Goal: Entertainment & Leisure: Consume media (video, audio)

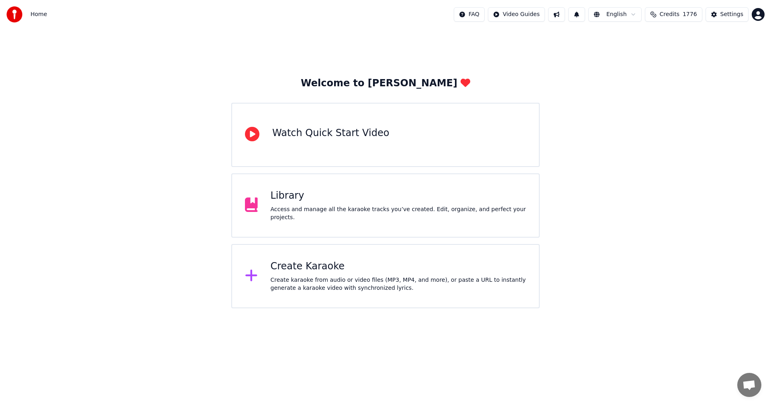
click at [334, 271] on div "Create Karaoke" at bounding box center [399, 266] width 256 height 13
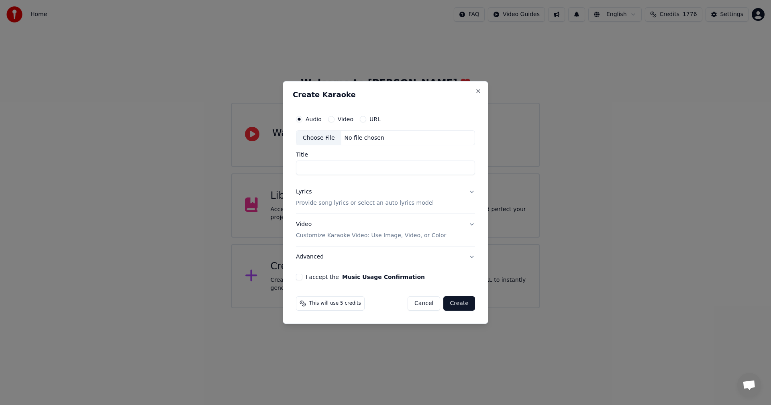
click at [312, 138] on div "Choose File" at bounding box center [319, 138] width 45 height 14
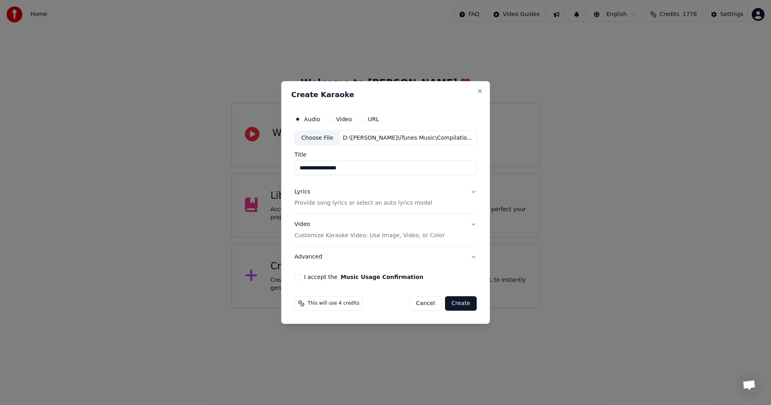
drag, startPoint x: 307, startPoint y: 167, endPoint x: 277, endPoint y: 167, distance: 29.7
click at [277, 167] on body "**********" at bounding box center [385, 154] width 771 height 309
type input "**********"
click at [301, 229] on div "Video Customize Karaoke Video: Use Image, Video, or Color" at bounding box center [370, 230] width 150 height 19
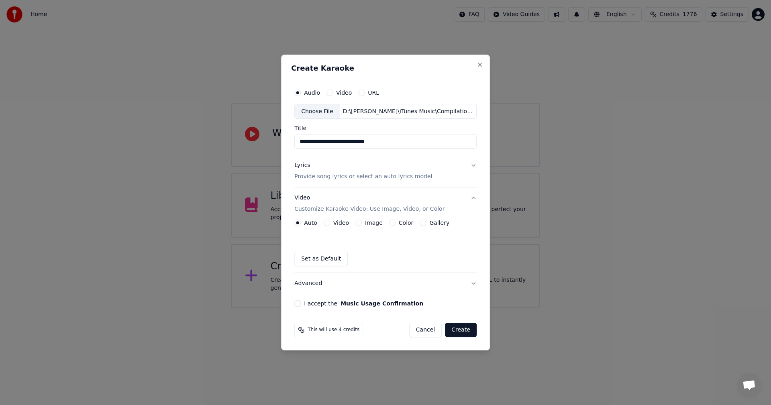
click at [364, 221] on div "Image" at bounding box center [369, 223] width 27 height 6
click at [359, 223] on button "Image" at bounding box center [359, 223] width 6 height 6
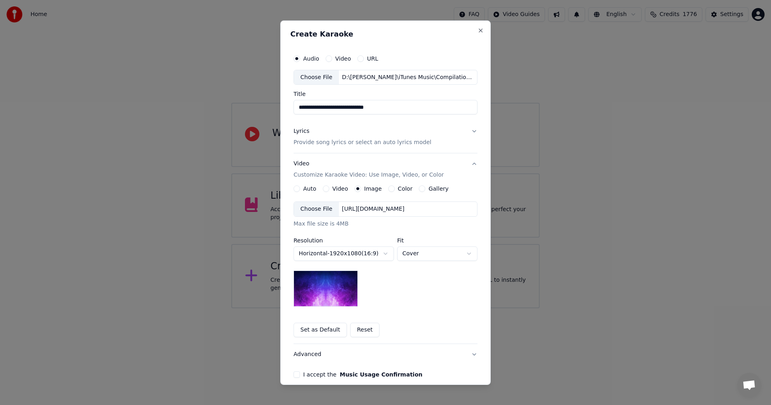
click at [313, 211] on div "Choose File" at bounding box center [316, 209] width 45 height 14
click at [423, 260] on body "**********" at bounding box center [385, 154] width 771 height 309
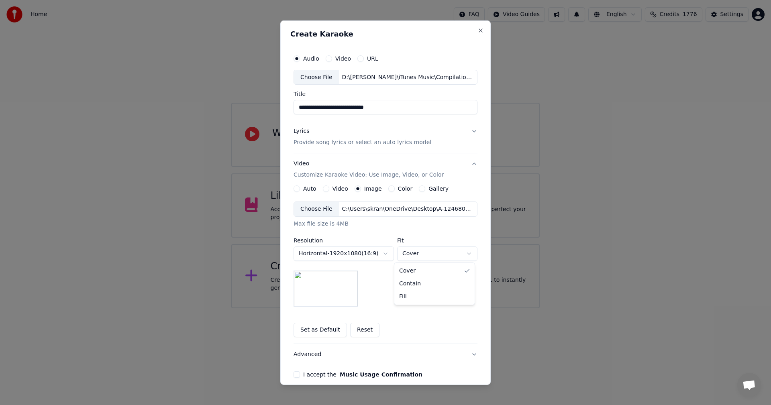
select select "*******"
click at [294, 375] on button "I accept the Music Usage Confirmation" at bounding box center [297, 375] width 6 height 6
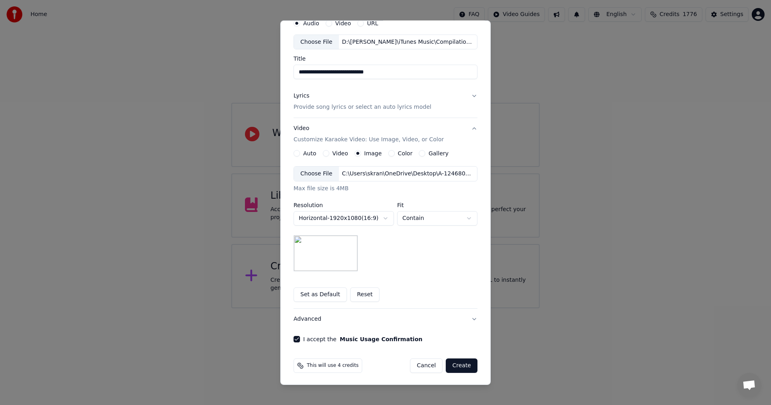
scroll to position [37, 0]
click at [466, 368] on button "Create" at bounding box center [462, 365] width 32 height 14
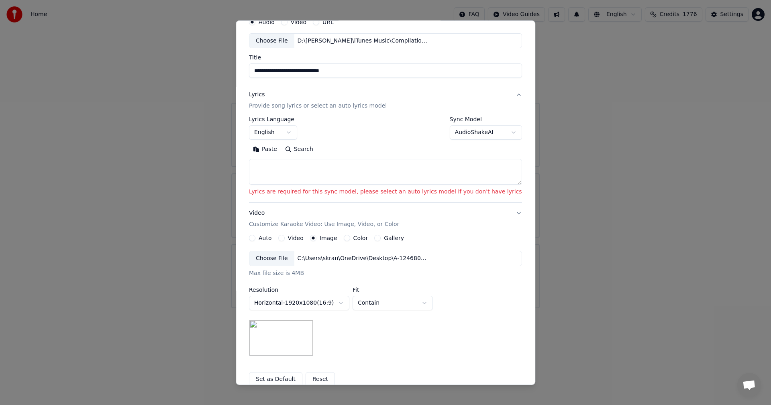
scroll to position [0, 0]
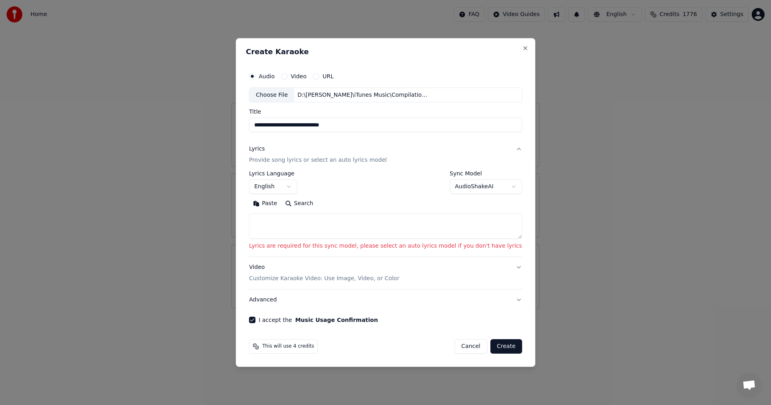
click at [457, 189] on body "**********" at bounding box center [385, 154] width 771 height 309
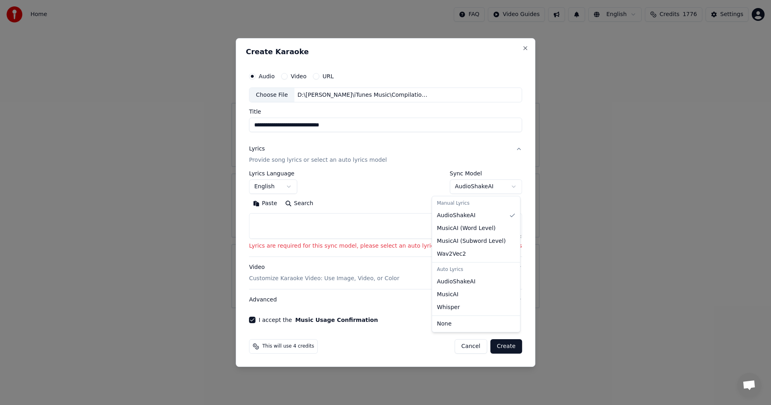
select select "**********"
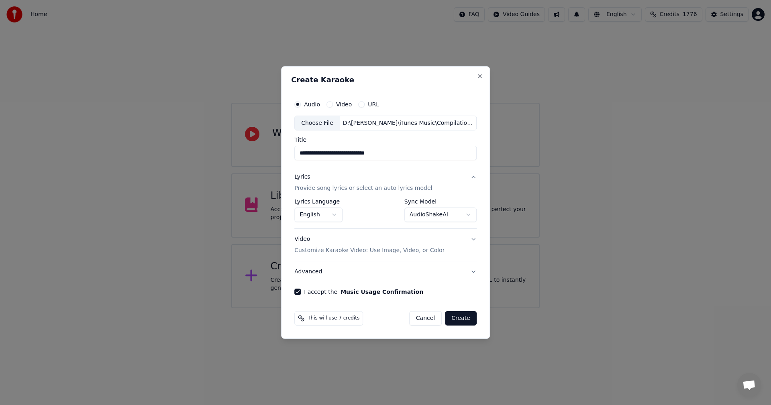
click at [461, 318] on button "Create" at bounding box center [461, 318] width 32 height 14
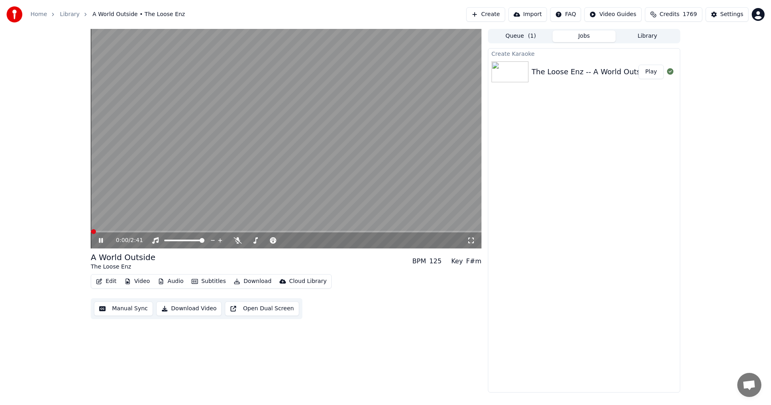
click at [473, 240] on icon at bounding box center [471, 240] width 8 height 6
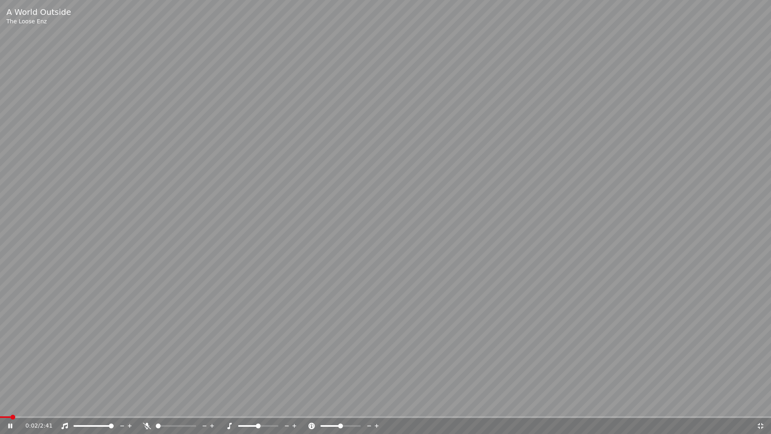
click at [11, 405] on icon at bounding box center [10, 426] width 4 height 5
click at [0, 405] on span at bounding box center [2, 417] width 5 height 5
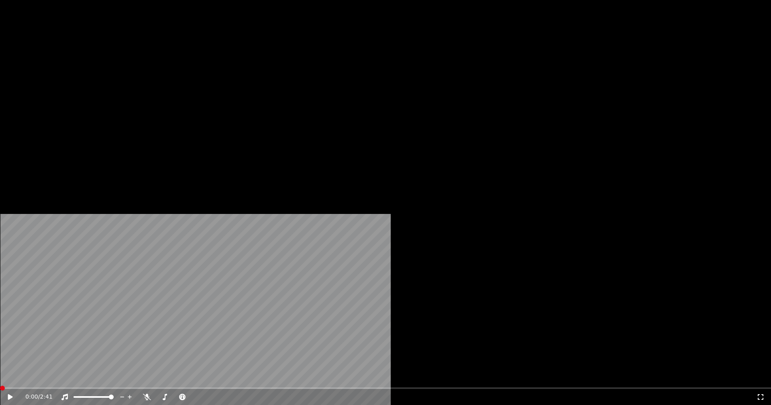
click at [104, 68] on button "Edit" at bounding box center [106, 61] width 27 height 11
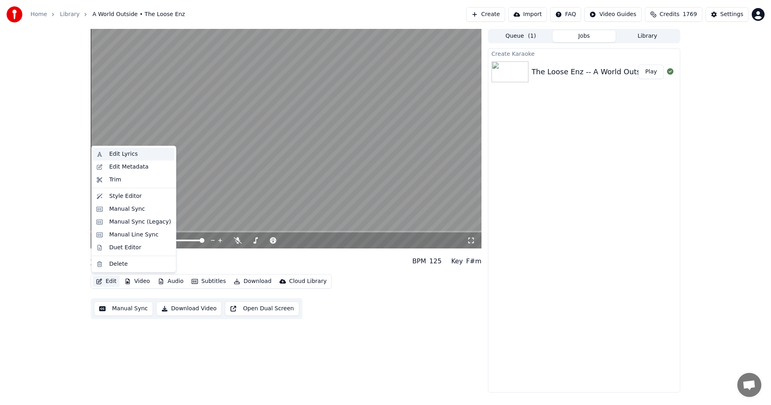
click at [121, 155] on div "Edit Lyrics" at bounding box center [123, 154] width 29 height 8
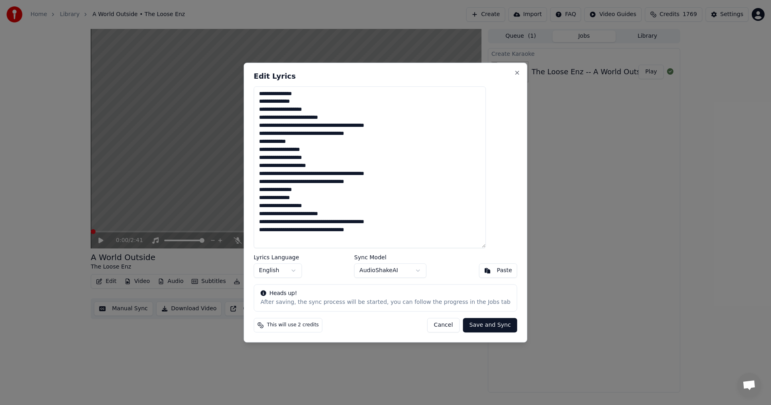
drag, startPoint x: 317, startPoint y: 151, endPoint x: 331, endPoint y: 152, distance: 14.1
click at [331, 152] on textarea "**********" at bounding box center [370, 167] width 232 height 162
click at [335, 135] on textarea "**********" at bounding box center [370, 167] width 232 height 162
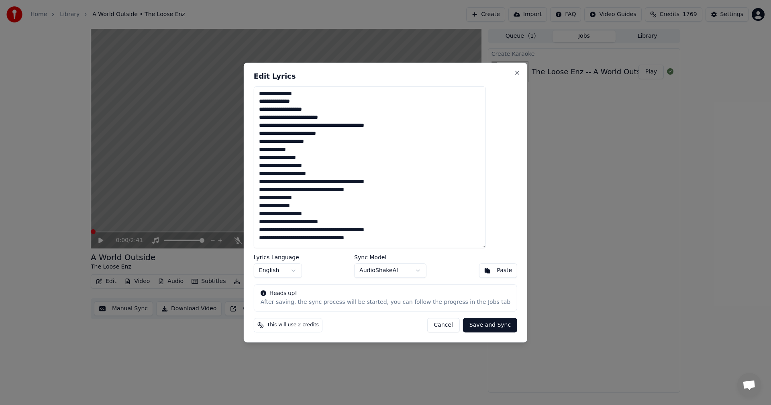
click at [335, 191] on textarea "**********" at bounding box center [370, 167] width 232 height 162
drag, startPoint x: 287, startPoint y: 174, endPoint x: 308, endPoint y: 176, distance: 21.4
click at [308, 176] on textarea "**********" at bounding box center [370, 167] width 232 height 162
click at [319, 175] on textarea "**********" at bounding box center [370, 167] width 232 height 162
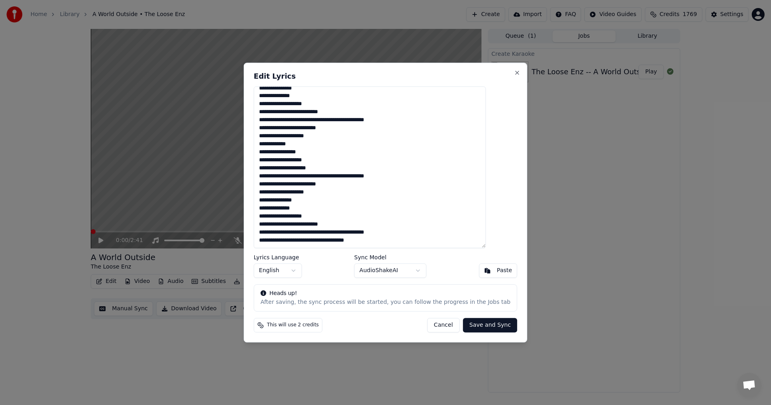
click at [334, 241] on textarea "**********" at bounding box center [370, 167] width 232 height 162
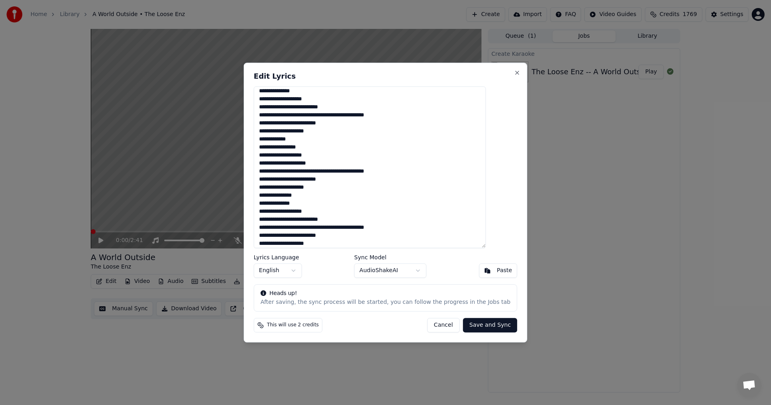
type textarea "**********"
click at [465, 325] on button "Save and Sync" at bounding box center [490, 325] width 54 height 14
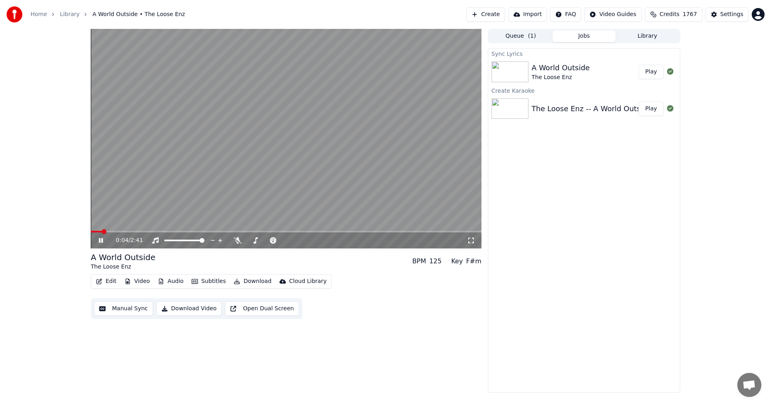
click at [371, 147] on video at bounding box center [286, 139] width 391 height 220
click at [91, 230] on span at bounding box center [93, 231] width 5 height 5
click at [470, 243] on icon at bounding box center [471, 240] width 8 height 6
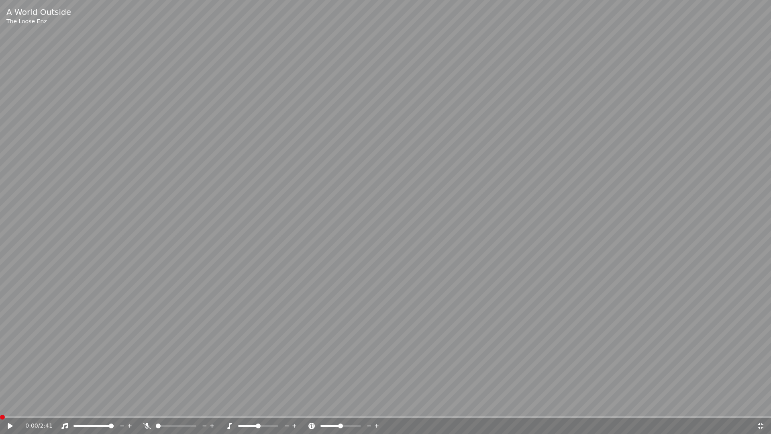
click at [14, 405] on icon at bounding box center [15, 426] width 19 height 6
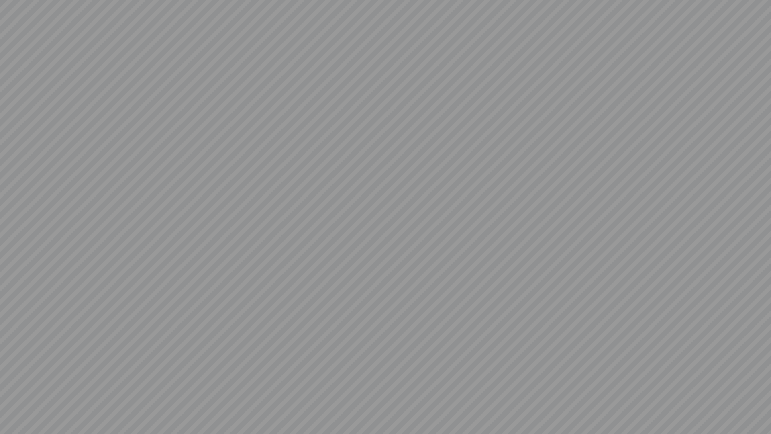
click at [712, 212] on video at bounding box center [385, 217] width 771 height 434
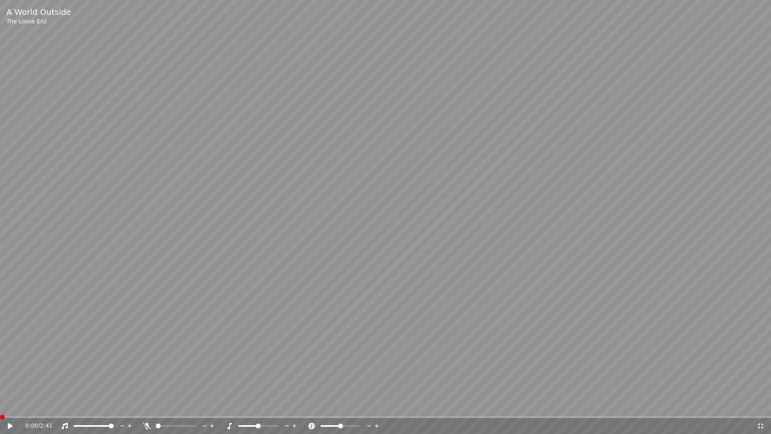
click at [0, 405] on span at bounding box center [2, 417] width 5 height 5
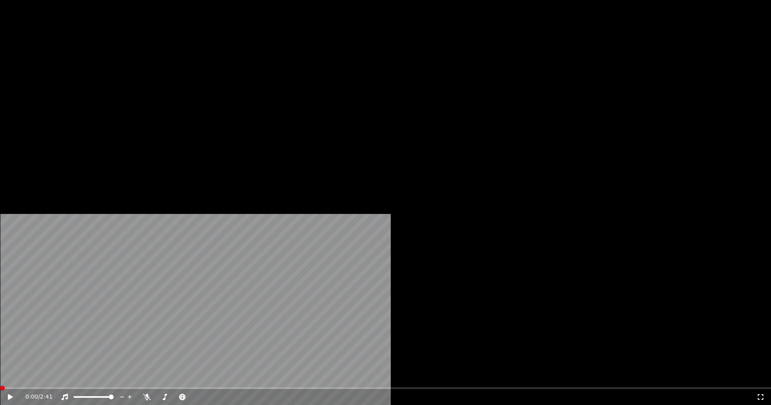
click at [110, 68] on button "Edit" at bounding box center [106, 61] width 27 height 11
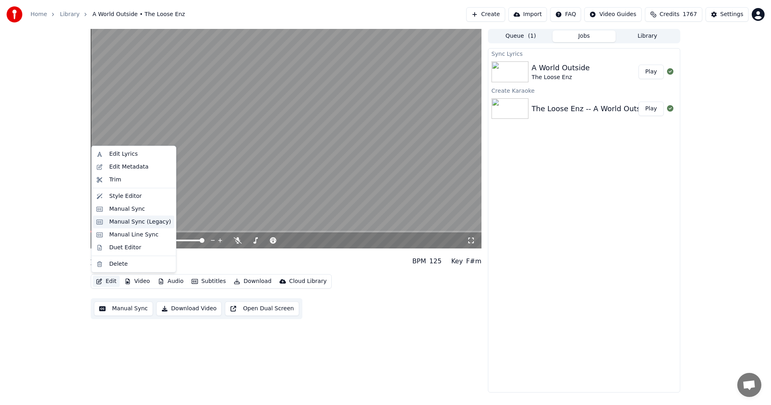
click at [119, 224] on div "Manual Sync (Legacy)" at bounding box center [140, 222] width 62 height 8
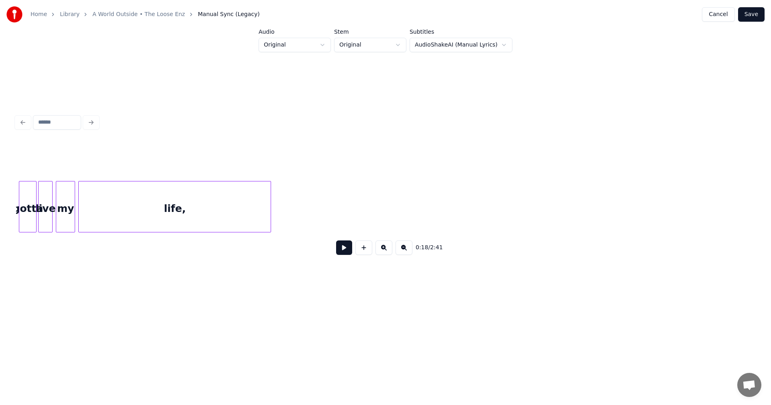
scroll to position [0, 2997]
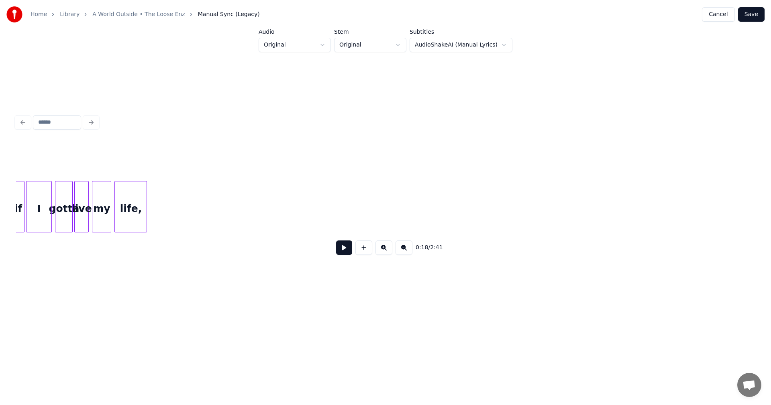
click at [146, 192] on div at bounding box center [145, 207] width 2 height 51
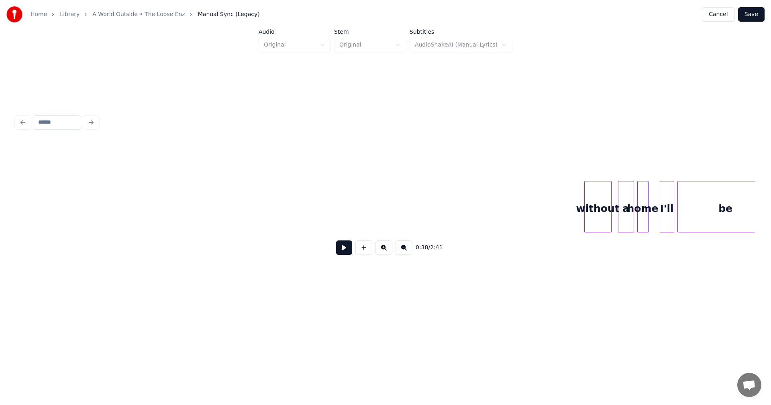
scroll to position [0, 3581]
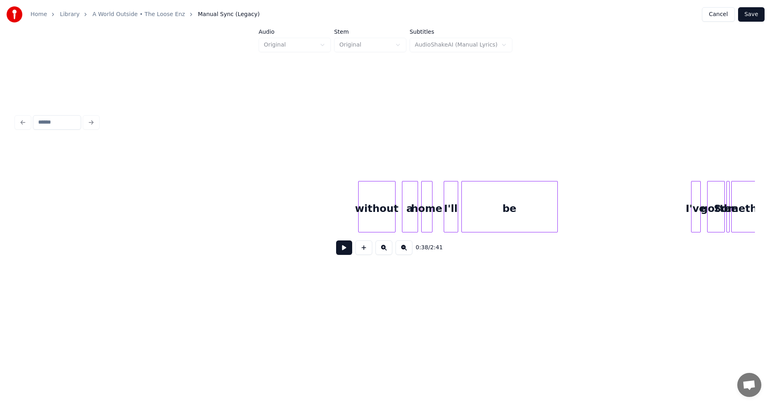
click at [361, 226] on div at bounding box center [360, 207] width 2 height 51
click at [60, 175] on div "0:48 / 2:41" at bounding box center [385, 202] width 739 height 122
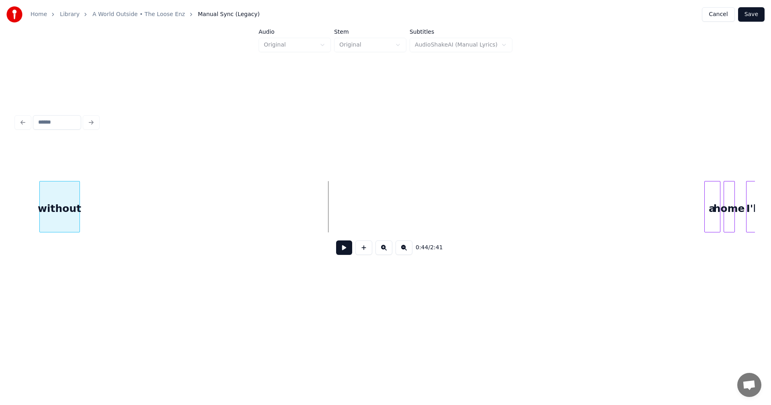
click at [51, 164] on div "0:44 / 2:41" at bounding box center [385, 202] width 739 height 122
click at [88, 172] on div "0:41 / 2:41" at bounding box center [385, 202] width 739 height 122
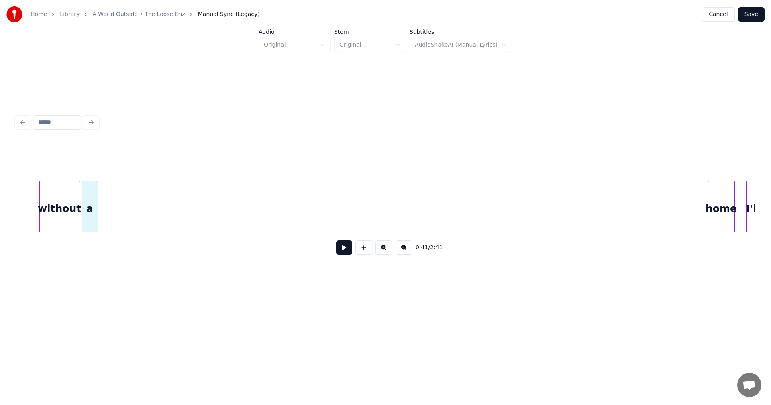
click at [710, 192] on div at bounding box center [710, 207] width 2 height 51
click at [110, 184] on div "home" at bounding box center [112, 209] width 25 height 55
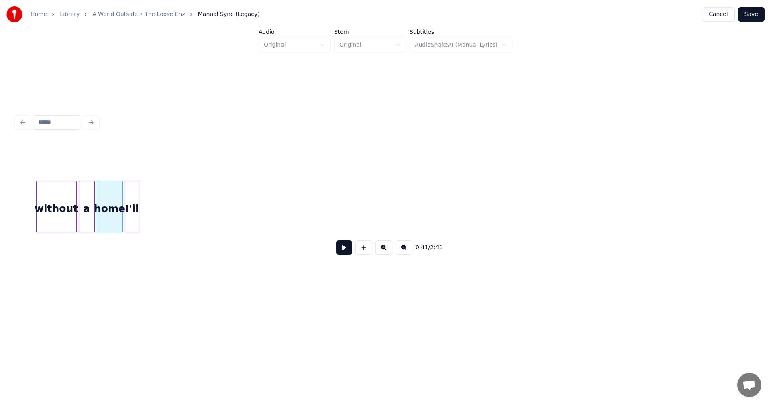
click at [132, 195] on div "I'll" at bounding box center [132, 209] width 14 height 55
click at [142, 198] on div at bounding box center [141, 207] width 2 height 51
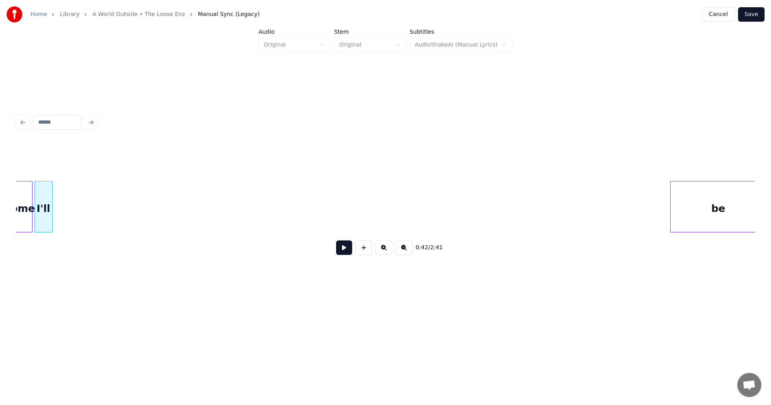
scroll to position [0, 3380]
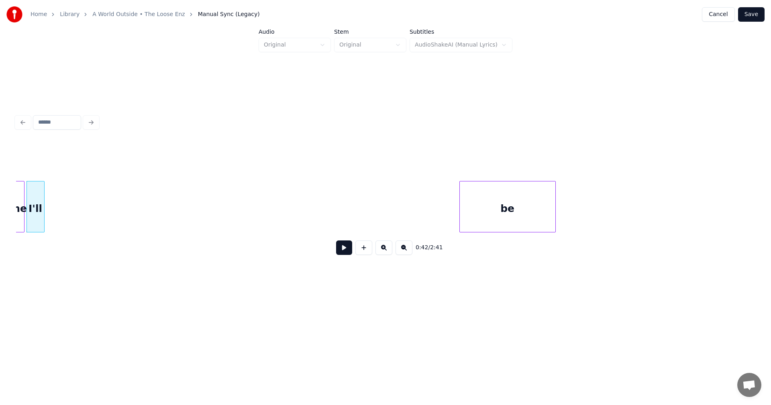
click at [531, 208] on div "be" at bounding box center [508, 209] width 96 height 55
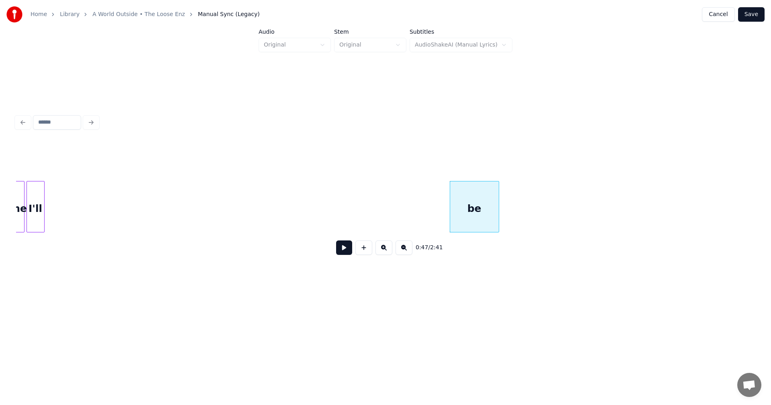
click at [499, 204] on div at bounding box center [498, 207] width 2 height 51
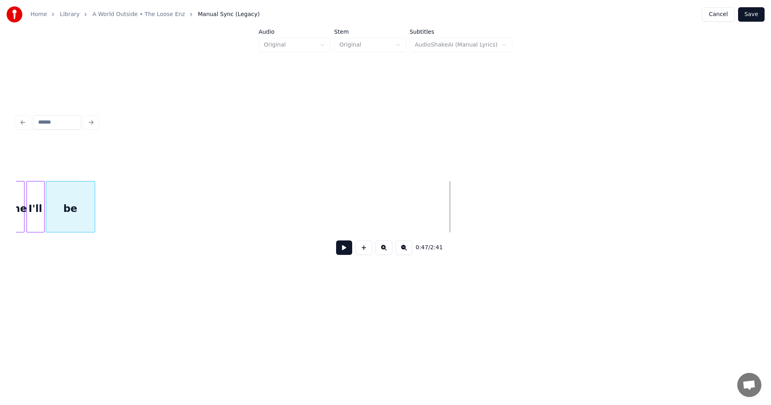
click at [84, 197] on div "be" at bounding box center [70, 209] width 49 height 55
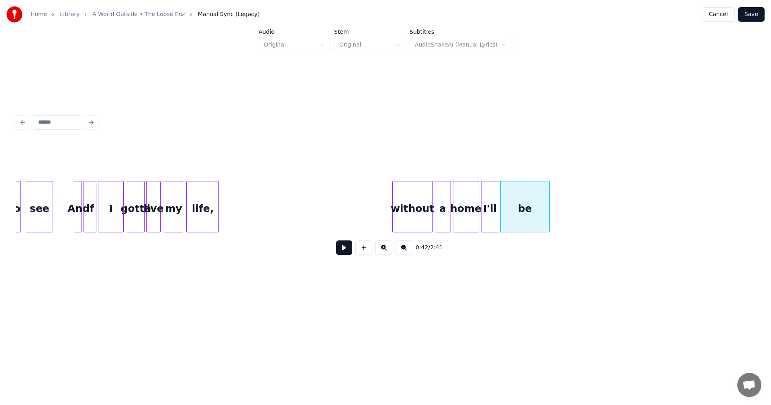
scroll to position [0, 2882]
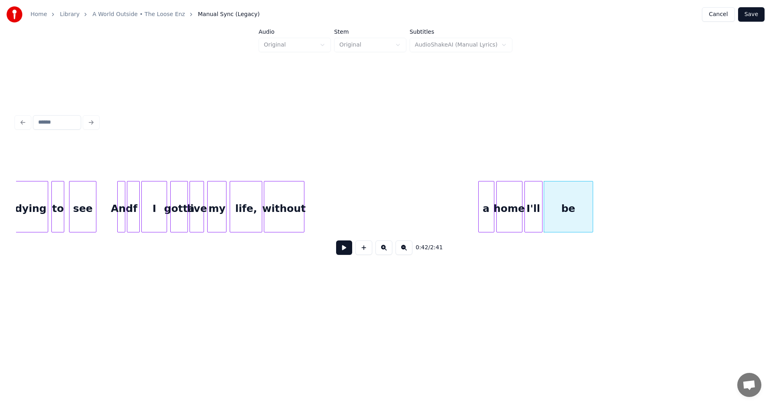
click at [295, 168] on div "0:42 / 2:41" at bounding box center [385, 202] width 739 height 122
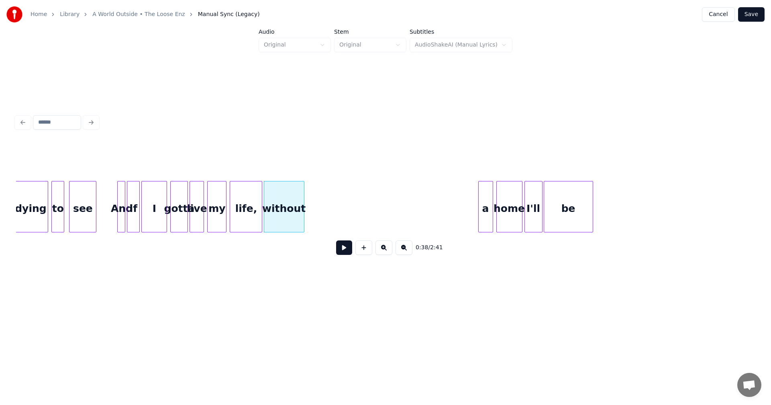
click at [492, 200] on div at bounding box center [492, 207] width 2 height 51
click at [311, 174] on div "0:41 / 2:41" at bounding box center [385, 202] width 739 height 122
click at [298, 191] on div at bounding box center [297, 207] width 2 height 51
click at [309, 199] on div "a" at bounding box center [308, 209] width 14 height 55
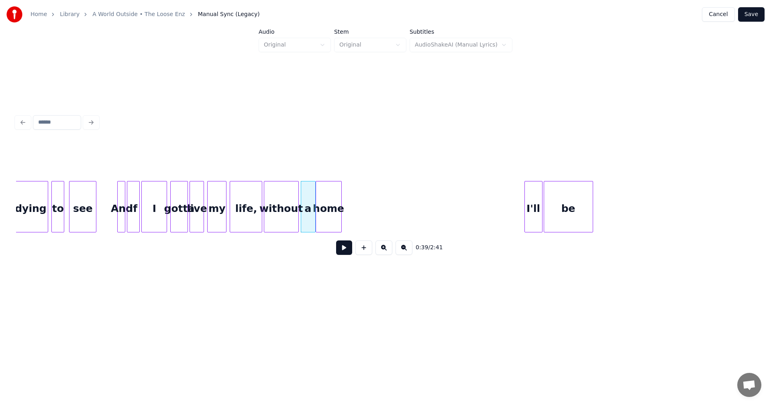
click at [334, 220] on div "home" at bounding box center [328, 209] width 25 height 55
click at [337, 221] on div "home" at bounding box center [330, 209] width 25 height 55
click at [354, 191] on div "I'll" at bounding box center [354, 209] width 17 height 55
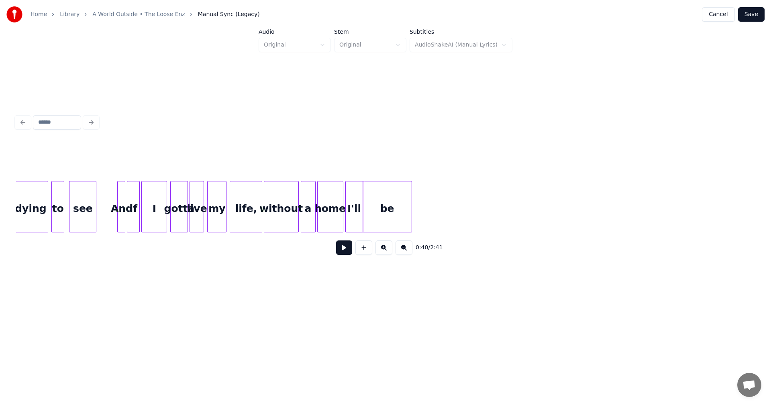
click at [399, 183] on div "be" at bounding box center [387, 209] width 49 height 55
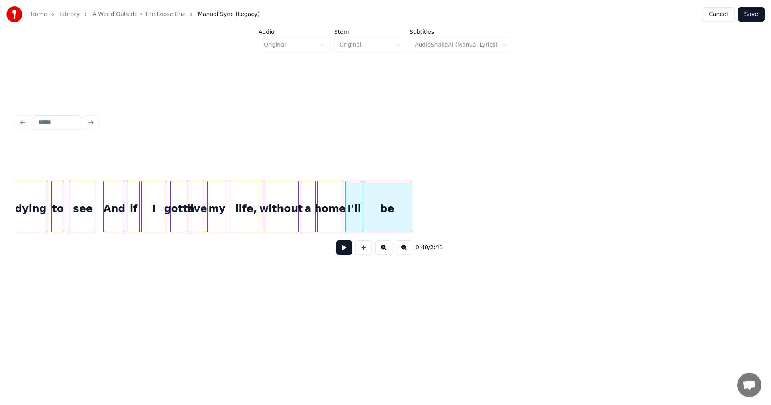
click at [104, 192] on div at bounding box center [105, 207] width 2 height 51
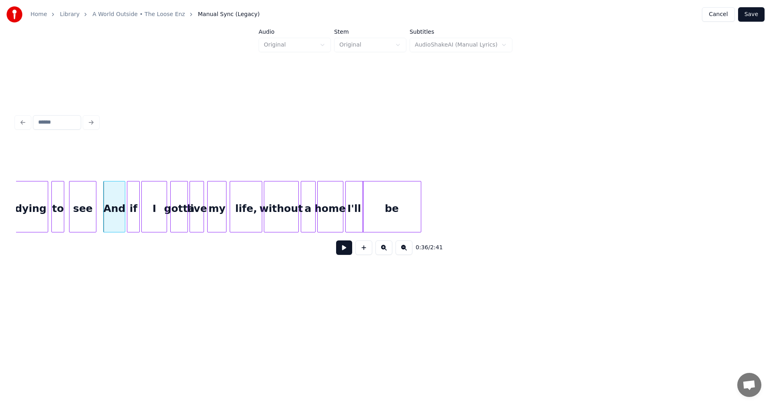
click at [421, 210] on div at bounding box center [420, 207] width 2 height 51
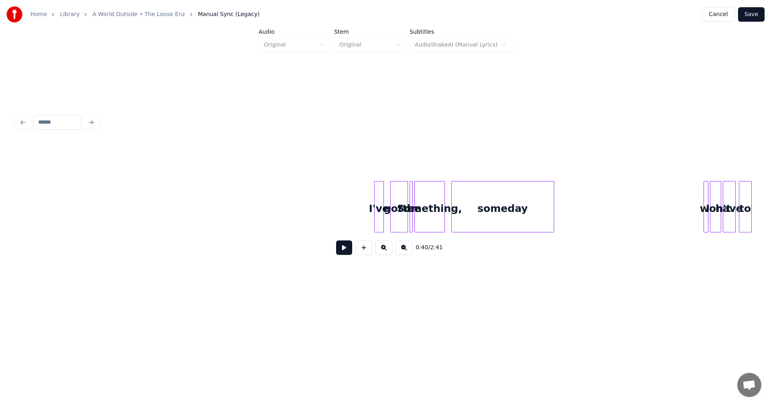
scroll to position [0, 3883]
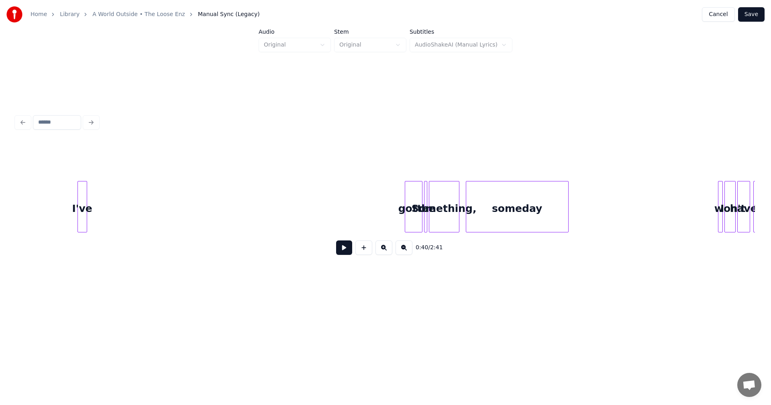
click at [82, 163] on div "0:40 / 2:41" at bounding box center [385, 202] width 739 height 122
click at [100, 169] on div "0:49 / 2:41" at bounding box center [385, 202] width 739 height 122
click at [146, 210] on div at bounding box center [145, 207] width 2 height 51
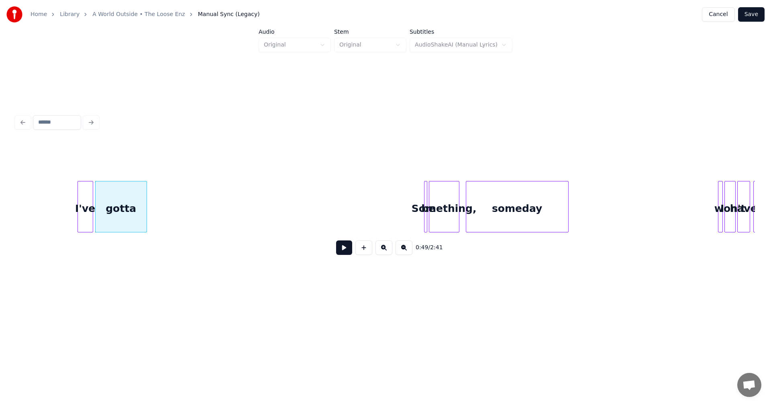
click at [92, 201] on div at bounding box center [91, 207] width 2 height 51
click at [75, 195] on div at bounding box center [74, 207] width 2 height 51
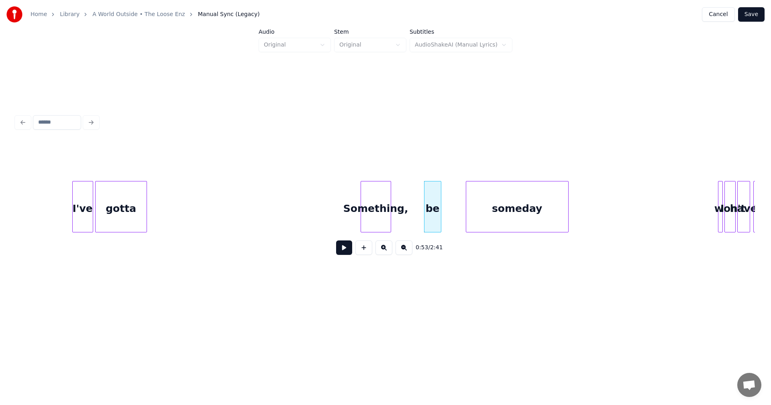
click at [368, 188] on div "Something," at bounding box center [376, 209] width 30 height 55
click at [162, 170] on div "0:52 / 2:41" at bounding box center [385, 202] width 739 height 122
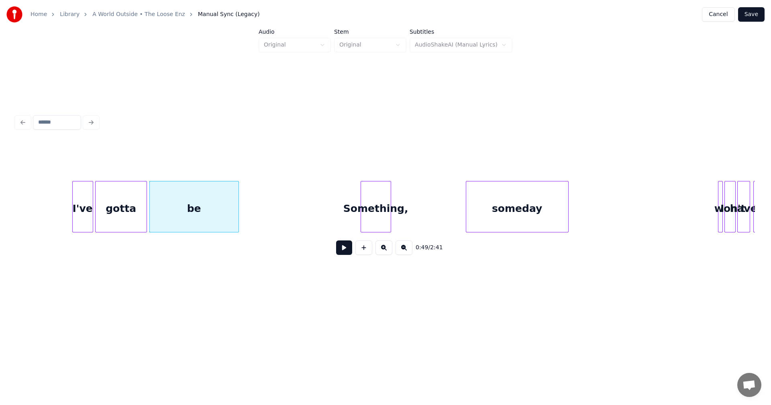
click at [238, 198] on div at bounding box center [237, 207] width 2 height 51
click at [381, 219] on div "Something," at bounding box center [366, 206] width 50 height 51
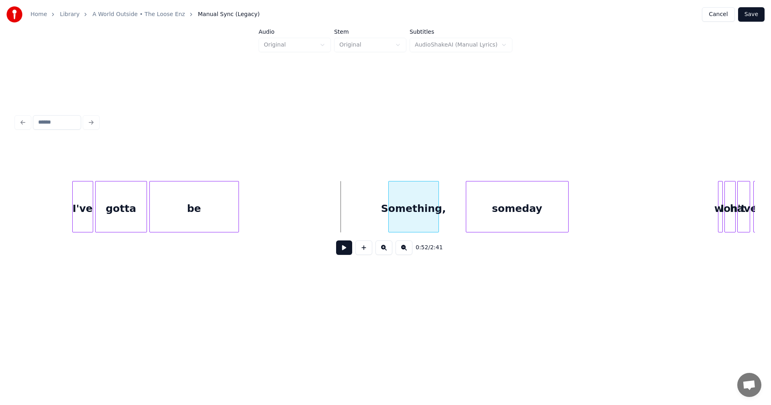
click at [423, 198] on div "Something," at bounding box center [414, 209] width 50 height 55
click at [458, 210] on div at bounding box center [459, 207] width 2 height 51
click at [508, 200] on div "someday" at bounding box center [523, 209] width 102 height 55
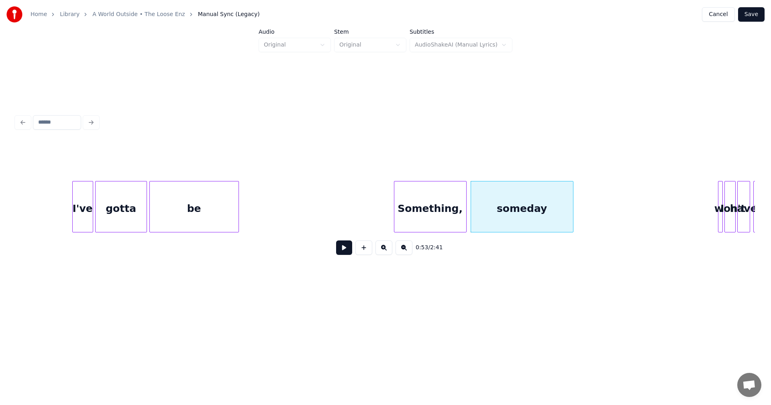
click at [462, 206] on div "Something," at bounding box center [431, 209] width 72 height 55
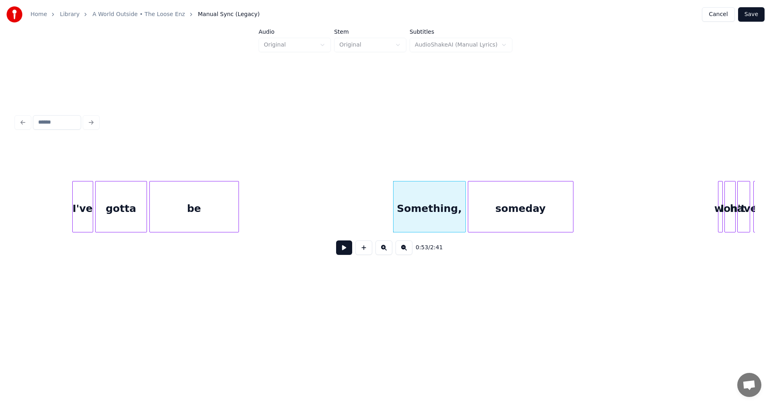
click at [469, 201] on div at bounding box center [470, 207] width 2 height 51
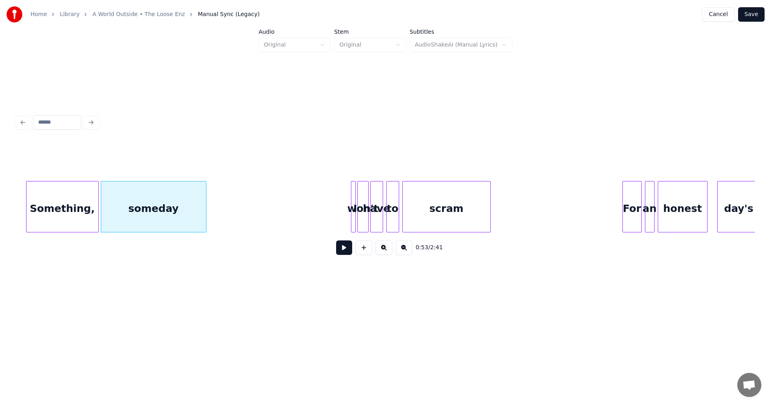
scroll to position [0, 4272]
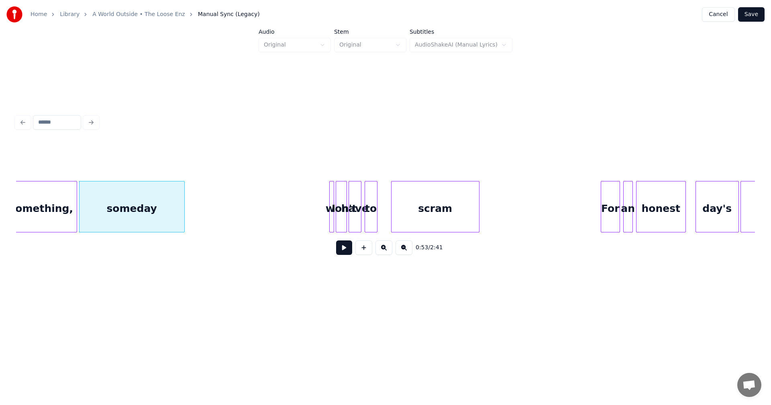
click at [452, 207] on div "scram" at bounding box center [436, 209] width 88 height 55
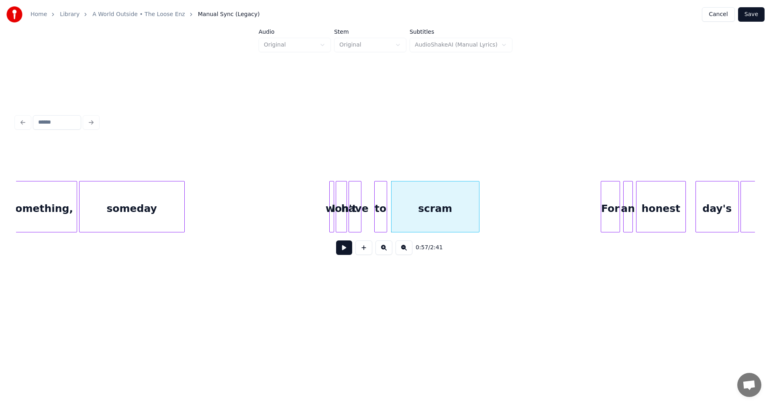
click at [381, 203] on div "to" at bounding box center [381, 209] width 12 height 55
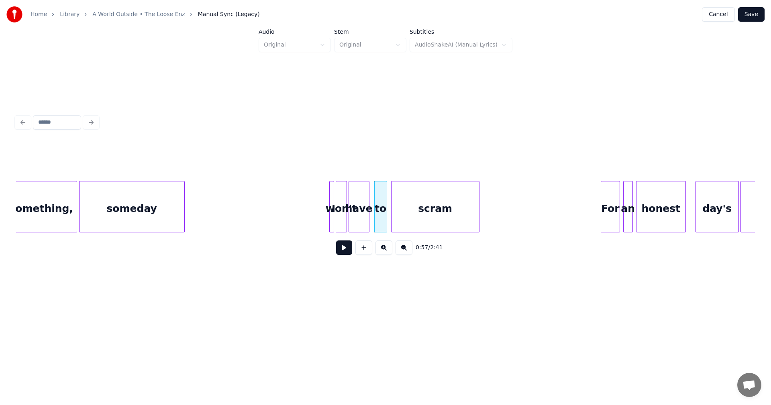
click at [368, 201] on div at bounding box center [368, 207] width 2 height 51
click at [361, 200] on div "have" at bounding box center [366, 209] width 20 height 55
click at [353, 204] on div at bounding box center [352, 207] width 2 height 51
click at [342, 205] on div "won't" at bounding box center [344, 209] width 17 height 55
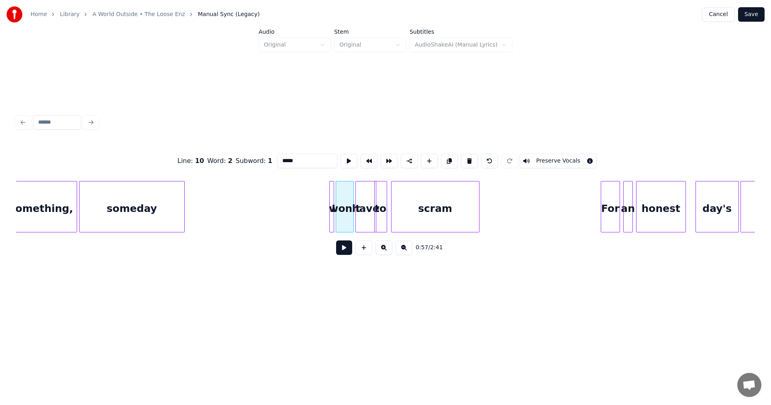
click at [333, 207] on div at bounding box center [332, 207] width 2 height 51
type input "*"
click at [320, 204] on div at bounding box center [321, 207] width 2 height 51
click at [424, 210] on div "scram" at bounding box center [438, 209] width 88 height 55
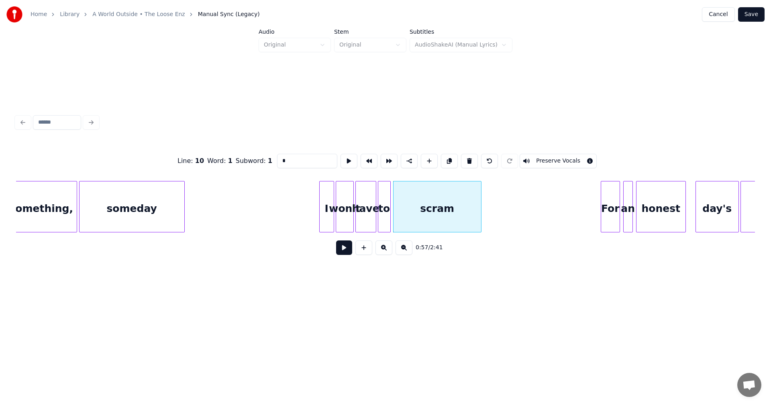
click at [385, 208] on div "to" at bounding box center [384, 209] width 12 height 55
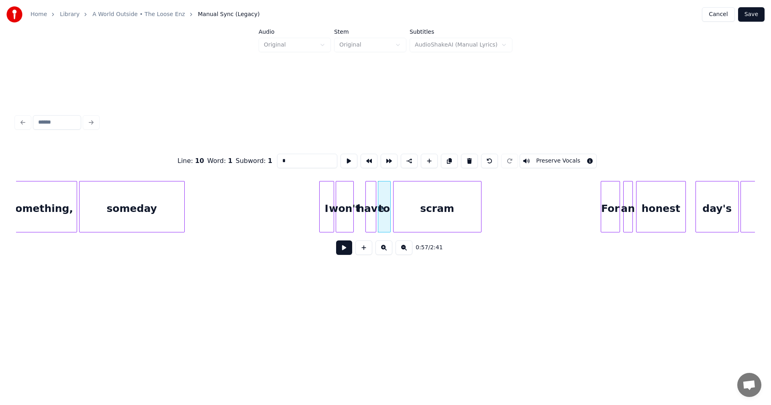
click at [367, 208] on div at bounding box center [367, 207] width 2 height 51
click at [357, 190] on div at bounding box center [357, 207] width 2 height 51
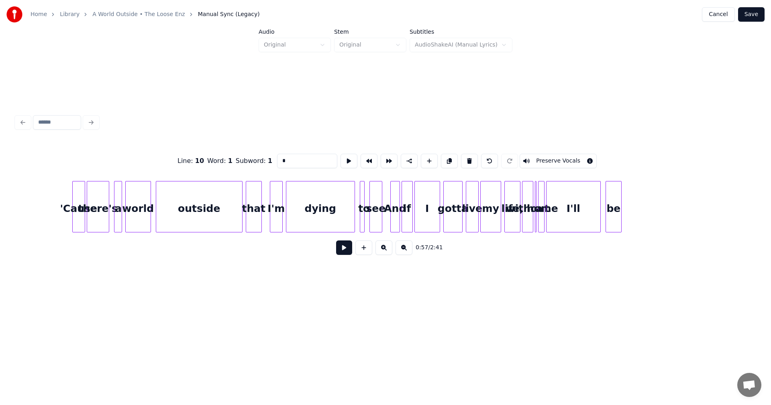
scroll to position [0, 5108]
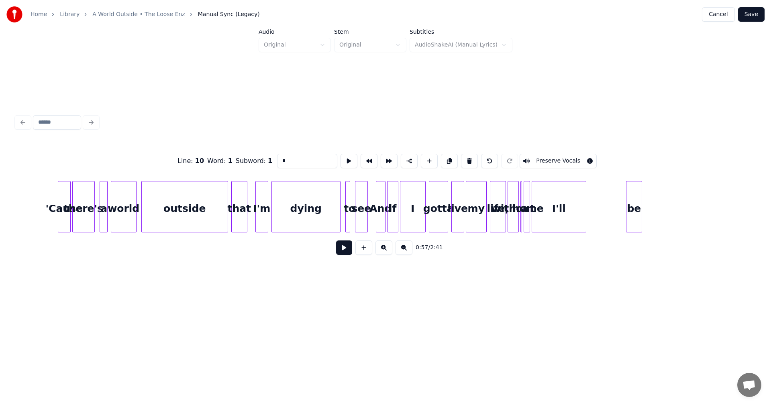
click at [636, 215] on div "be" at bounding box center [634, 209] width 15 height 55
click at [567, 211] on div "I'll" at bounding box center [559, 209] width 54 height 55
click at [600, 209] on div "I'll" at bounding box center [592, 209] width 54 height 55
click at [540, 205] on div at bounding box center [541, 207] width 2 height 51
click at [553, 190] on div "home" at bounding box center [552, 209] width 18 height 55
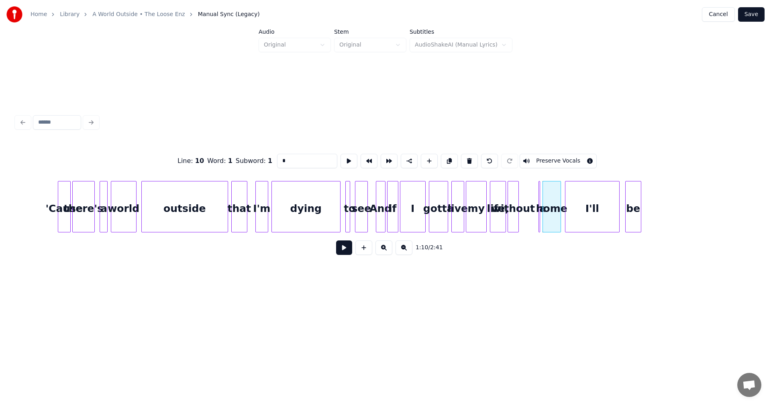
click at [539, 198] on div "a" at bounding box center [541, 206] width 5 height 51
click at [536, 195] on div at bounding box center [536, 207] width 2 height 51
click at [537, 194] on div "a" at bounding box center [536, 209] width 8 height 55
click at [597, 194] on div at bounding box center [597, 207] width 2 height 51
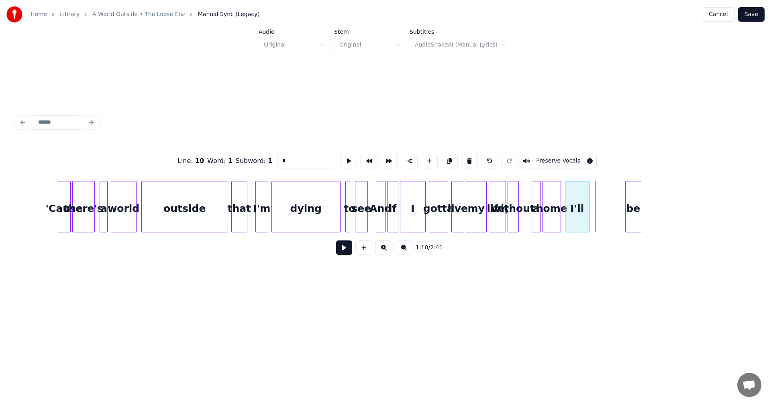
click at [574, 188] on div "I'll" at bounding box center [578, 209] width 24 height 55
click at [594, 196] on div at bounding box center [594, 207] width 2 height 51
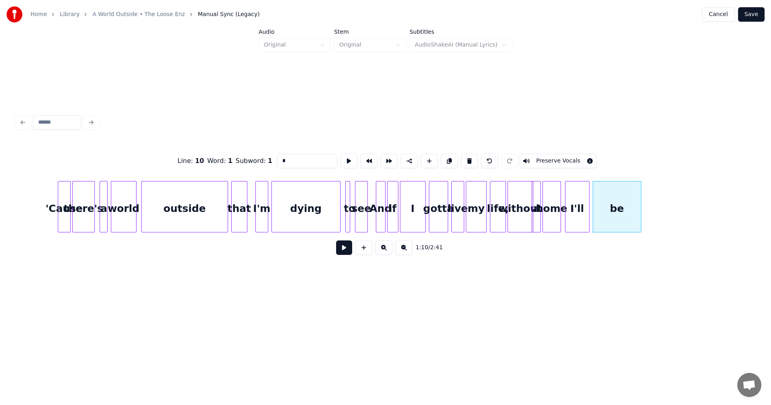
click at [531, 199] on div at bounding box center [532, 207] width 2 height 51
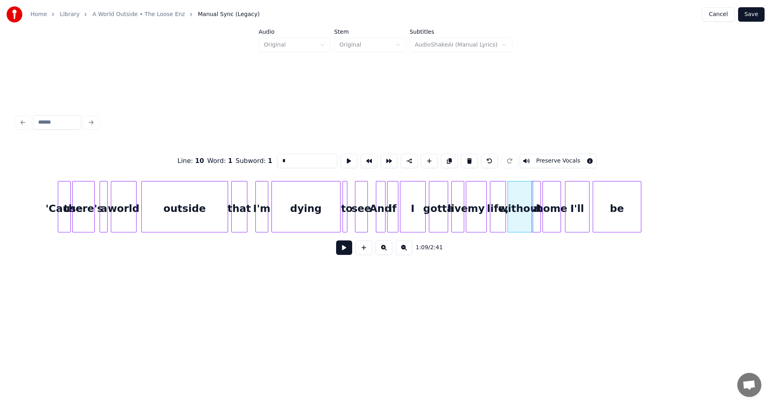
click at [348, 199] on div "to" at bounding box center [347, 209] width 8 height 55
click at [352, 200] on div at bounding box center [353, 207] width 2 height 51
click at [308, 198] on div at bounding box center [308, 207] width 2 height 51
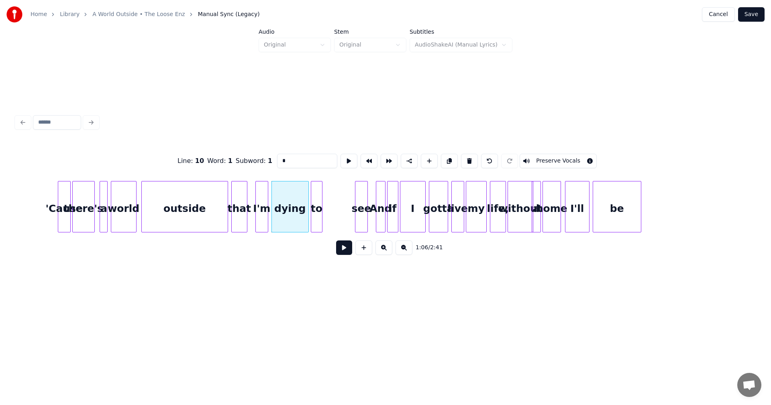
click at [315, 192] on div "to" at bounding box center [316, 209] width 11 height 55
click at [327, 194] on div "see" at bounding box center [330, 209] width 12 height 55
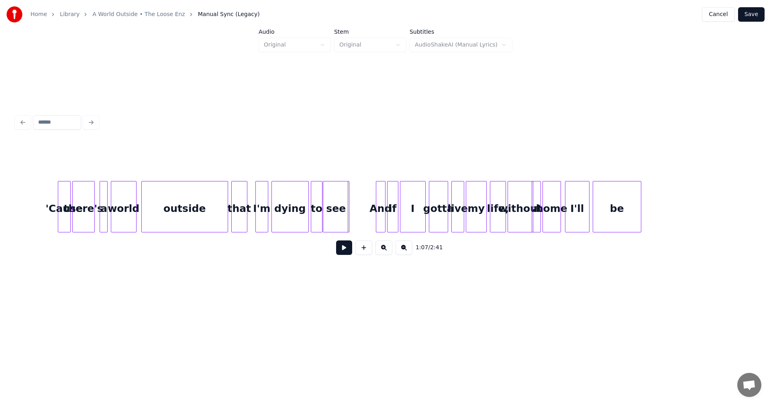
click at [348, 198] on div at bounding box center [348, 207] width 2 height 51
click at [356, 198] on div "And" at bounding box center [356, 209] width 9 height 55
click at [367, 201] on div at bounding box center [367, 207] width 2 height 51
click at [383, 196] on div "if" at bounding box center [377, 206] width 11 height 51
click at [383, 188] on div "if" at bounding box center [377, 206] width 11 height 51
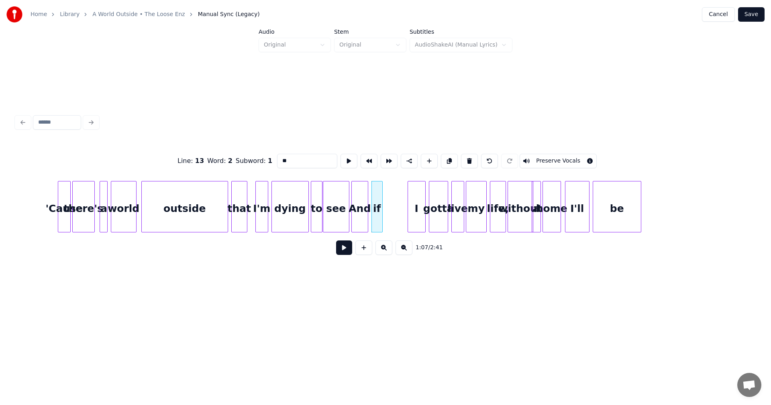
click at [408, 198] on div at bounding box center [409, 207] width 2 height 51
click at [390, 203] on div at bounding box center [391, 207] width 2 height 51
click at [409, 206] on div "I" at bounding box center [406, 209] width 18 height 55
click at [421, 196] on div at bounding box center [420, 207] width 2 height 51
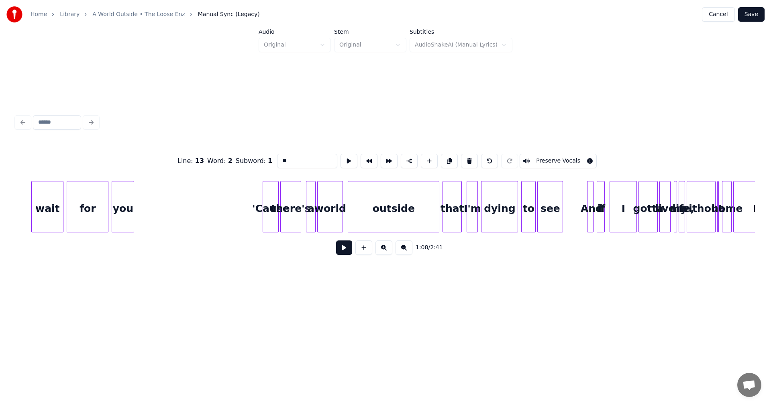
scroll to position [0, 9554]
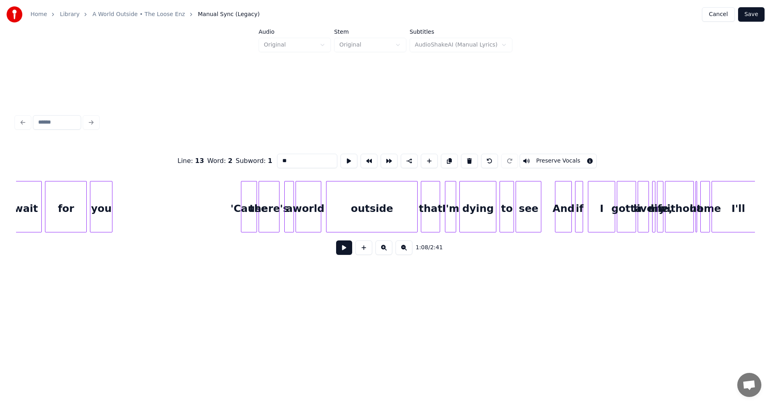
click at [556, 197] on div at bounding box center [557, 207] width 2 height 51
click at [558, 198] on div "And" at bounding box center [554, 209] width 16 height 55
click at [565, 200] on div at bounding box center [565, 207] width 2 height 51
click at [603, 209] on div "I" at bounding box center [598, 209] width 27 height 55
click at [389, 321] on html "Home Library A World Outside • The Loose Enz Manual Sync (Legacy) Cancel Save A…" at bounding box center [385, 160] width 771 height 321
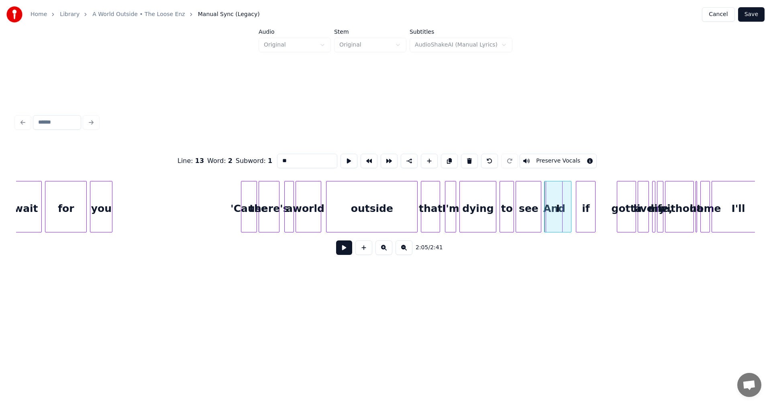
click at [588, 210] on div "if" at bounding box center [586, 209] width 19 height 55
click at [597, 219] on div "I" at bounding box center [602, 209] width 27 height 55
click at [575, 204] on div "if" at bounding box center [576, 209] width 19 height 55
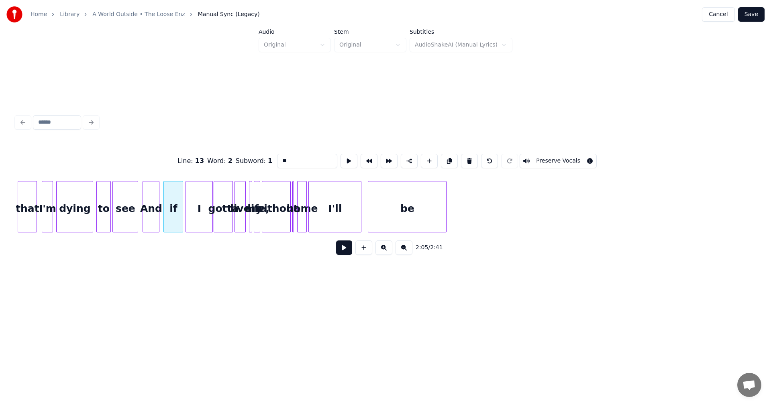
scroll to position [0, 9972]
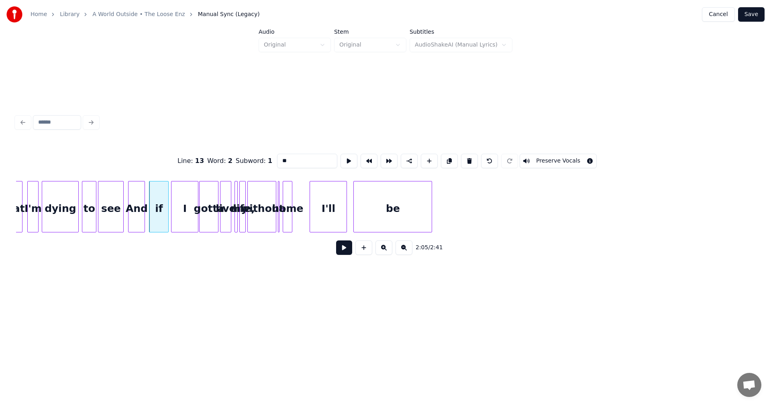
click at [313, 209] on div at bounding box center [311, 207] width 2 height 51
click at [343, 201] on div "I'll" at bounding box center [337, 209] width 36 height 55
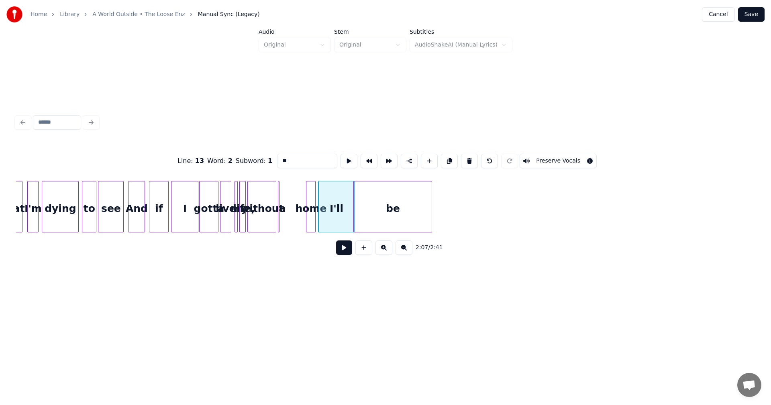
click at [315, 211] on div "home" at bounding box center [311, 209] width 9 height 55
click at [316, 207] on div at bounding box center [316, 207] width 2 height 51
click at [305, 203] on div "home" at bounding box center [311, 209] width 13 height 55
type input "****"
click at [299, 203] on div at bounding box center [298, 207] width 2 height 51
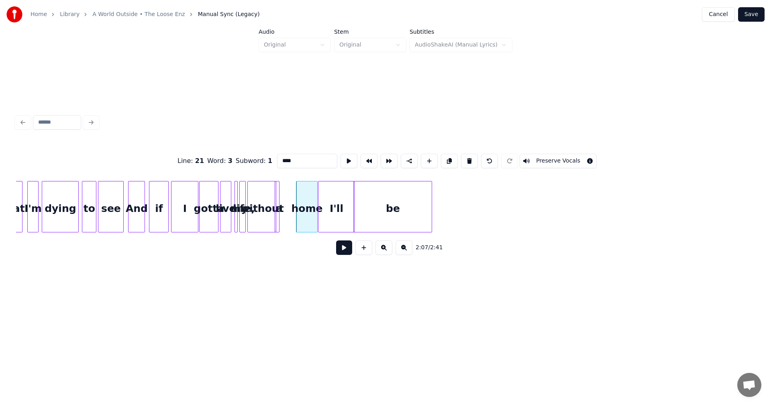
click at [280, 202] on div "a" at bounding box center [277, 206] width 5 height 51
click at [286, 204] on div at bounding box center [287, 207] width 2 height 51
click at [289, 200] on div "a" at bounding box center [288, 209] width 13 height 55
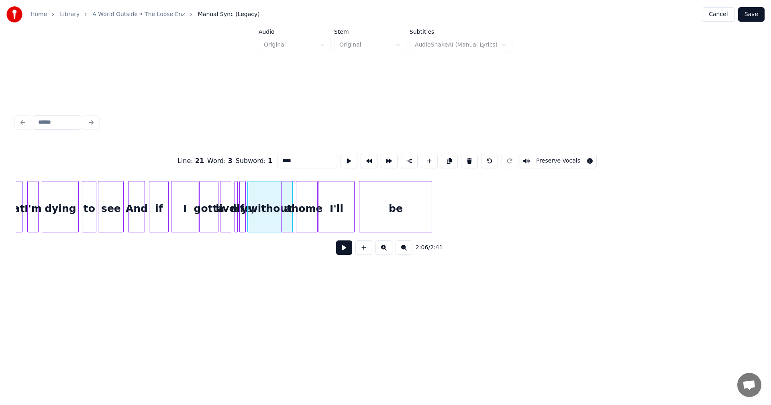
click at [362, 204] on div at bounding box center [361, 207] width 2 height 51
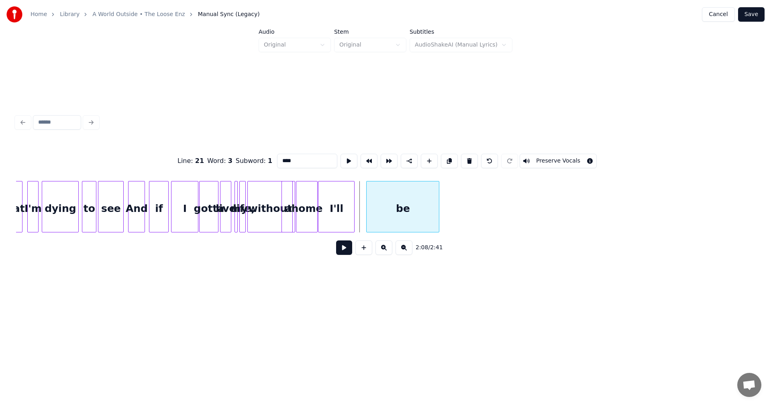
click at [405, 200] on div "be" at bounding box center [403, 209] width 72 height 55
click at [358, 209] on div "I'll" at bounding box center [346, 209] width 36 height 55
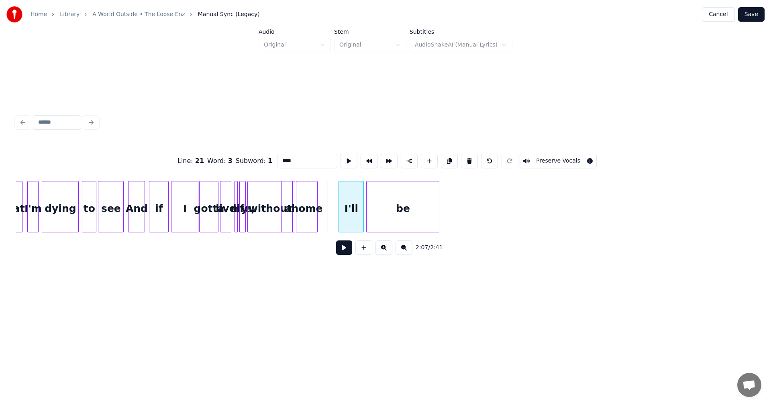
click at [340, 203] on div at bounding box center [340, 207] width 2 height 51
click at [329, 208] on div "home" at bounding box center [325, 209] width 21 height 55
click at [312, 203] on div at bounding box center [310, 207] width 2 height 51
click at [308, 207] on div "a" at bounding box center [302, 206] width 14 height 51
click at [165, 208] on div at bounding box center [164, 207] width 2 height 51
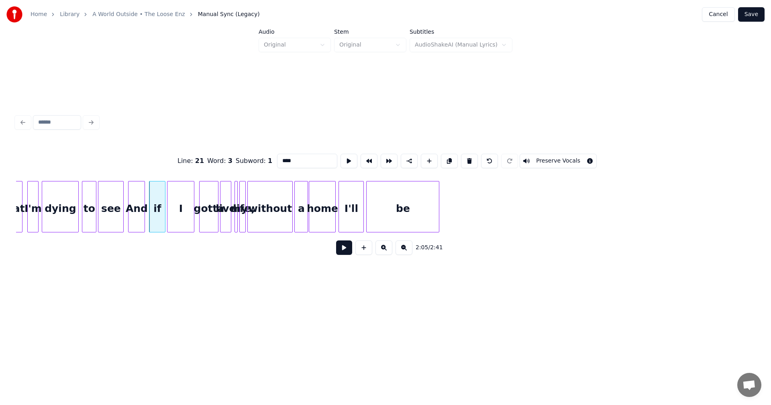
click at [176, 203] on div "I" at bounding box center [181, 209] width 27 height 55
click at [184, 205] on div at bounding box center [184, 207] width 2 height 51
click at [190, 200] on div at bounding box center [190, 207] width 2 height 51
click at [204, 198] on div "gotta" at bounding box center [201, 209] width 29 height 55
click at [213, 203] on div "live" at bounding box center [214, 209] width 10 height 55
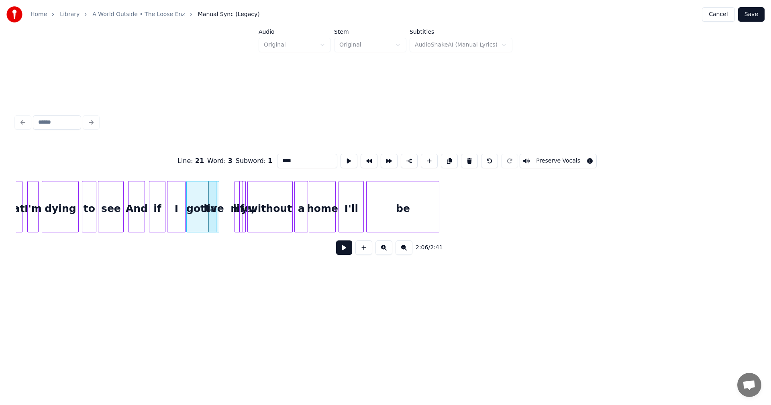
click at [225, 194] on div at bounding box center [224, 207] width 2 height 51
click at [119, 203] on div at bounding box center [118, 207] width 2 height 51
click at [134, 202] on div "And" at bounding box center [131, 209] width 16 height 55
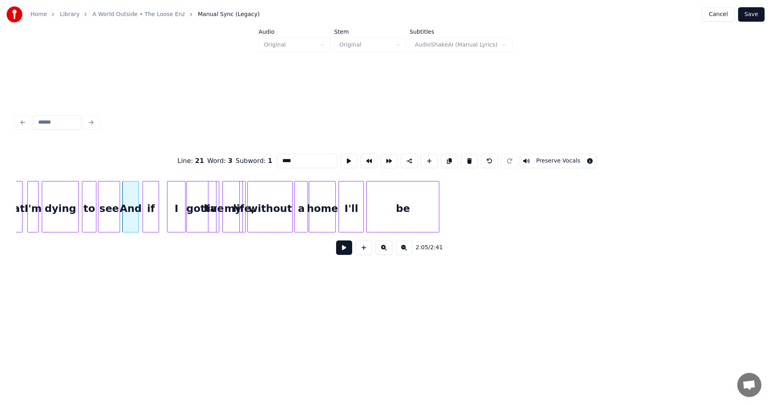
click at [150, 205] on div "if" at bounding box center [151, 209] width 16 height 55
click at [165, 206] on div "I" at bounding box center [171, 209] width 18 height 55
click at [180, 206] on div at bounding box center [181, 207] width 2 height 51
click at [377, 215] on div at bounding box center [376, 207] width 2 height 51
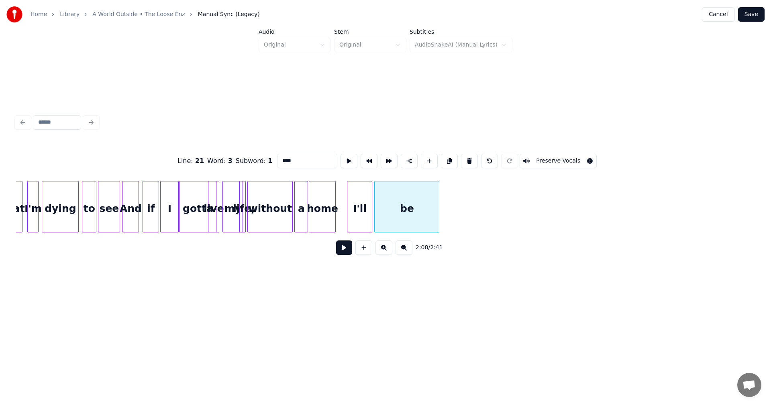
click at [351, 211] on div "I'll" at bounding box center [360, 209] width 25 height 55
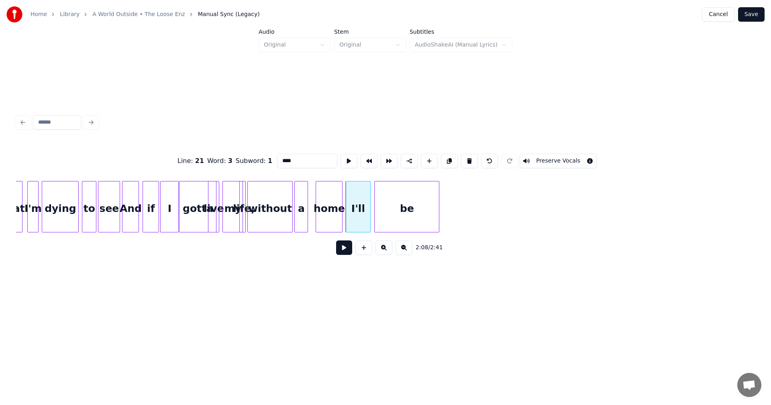
click at [332, 214] on div "home" at bounding box center [329, 209] width 26 height 55
click at [258, 203] on div at bounding box center [259, 207] width 2 height 51
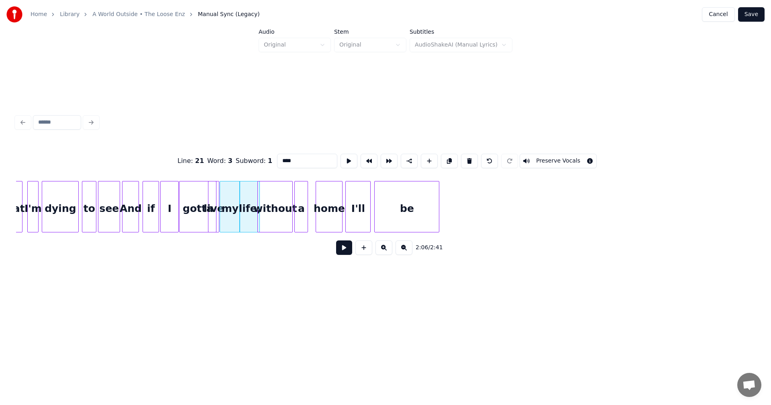
click at [227, 200] on div "my" at bounding box center [230, 209] width 20 height 55
click at [265, 200] on div at bounding box center [265, 207] width 2 height 51
click at [261, 200] on div at bounding box center [260, 207] width 2 height 51
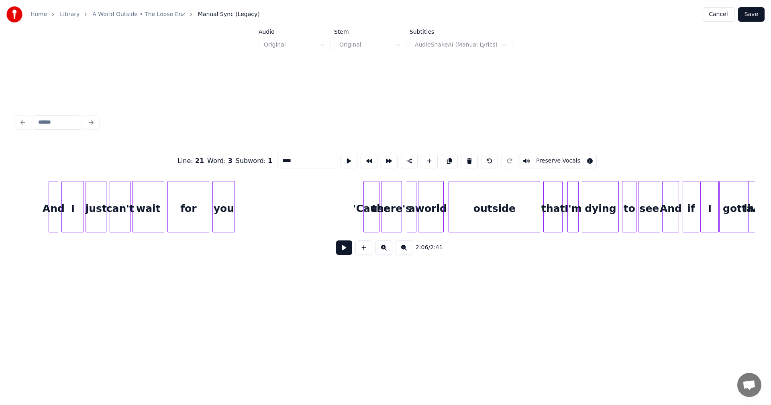
scroll to position [0, 9295]
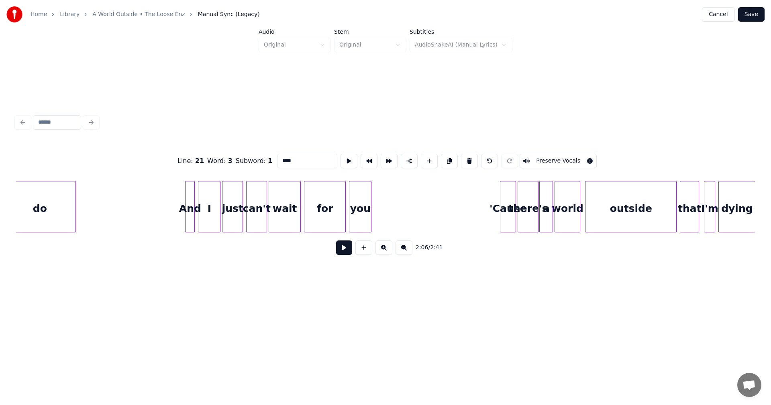
click at [542, 192] on div at bounding box center [541, 207] width 2 height 51
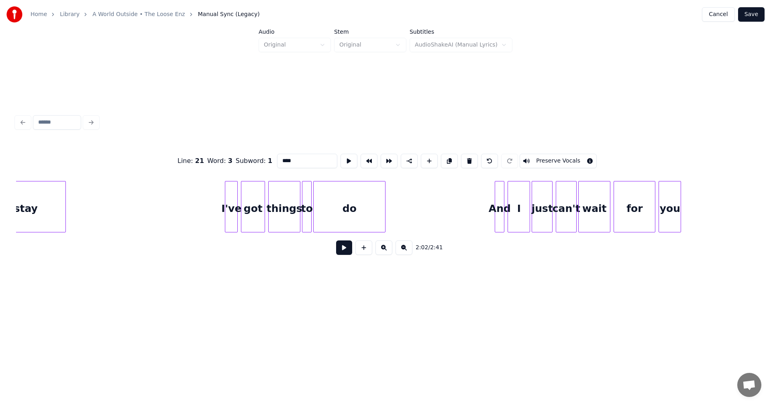
scroll to position [0, 8970]
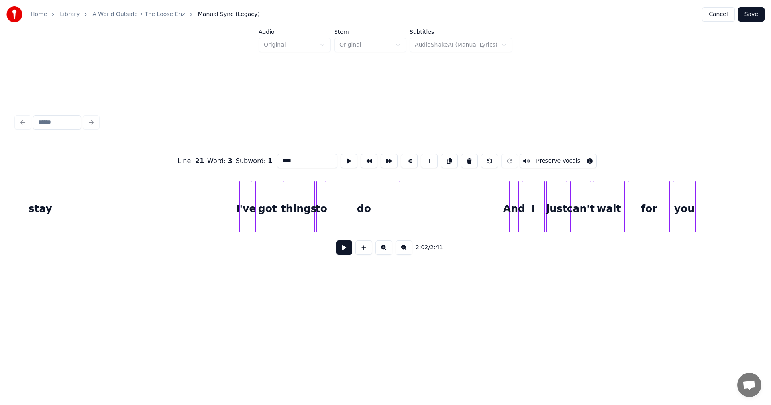
click at [749, 10] on button "Save" at bounding box center [752, 14] width 27 height 14
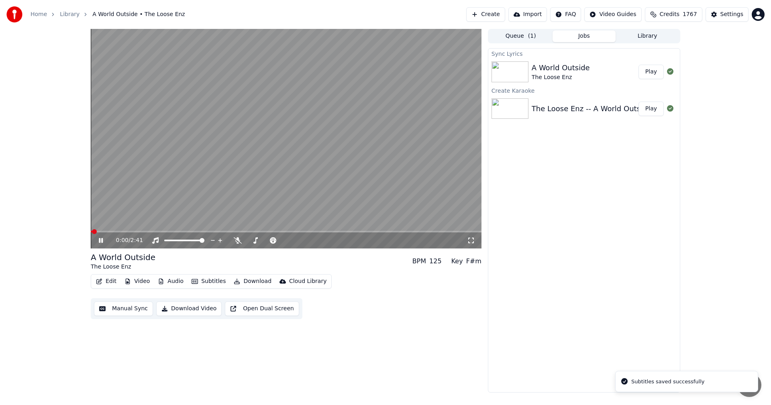
click at [469, 243] on icon at bounding box center [472, 241] width 6 height 6
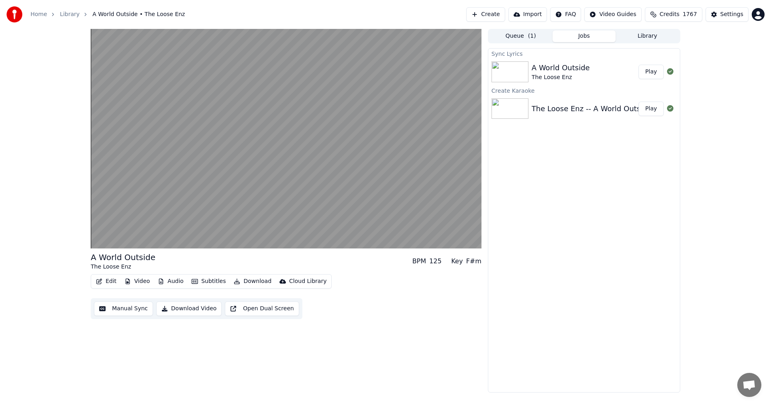
click at [649, 39] on button "Library" at bounding box center [647, 37] width 63 height 12
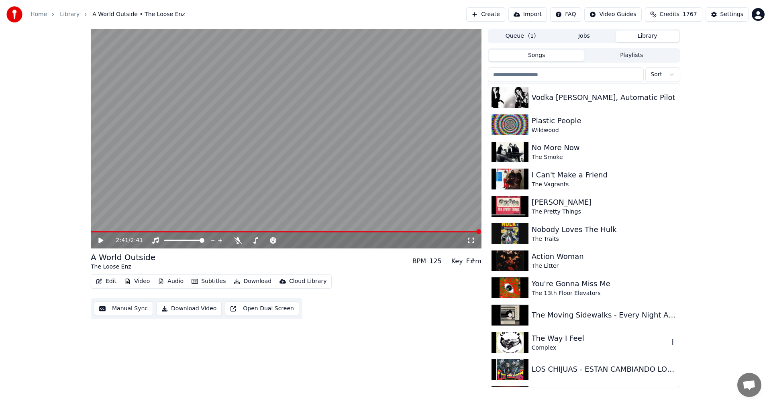
click at [547, 337] on div "The Way I Feel" at bounding box center [600, 338] width 137 height 11
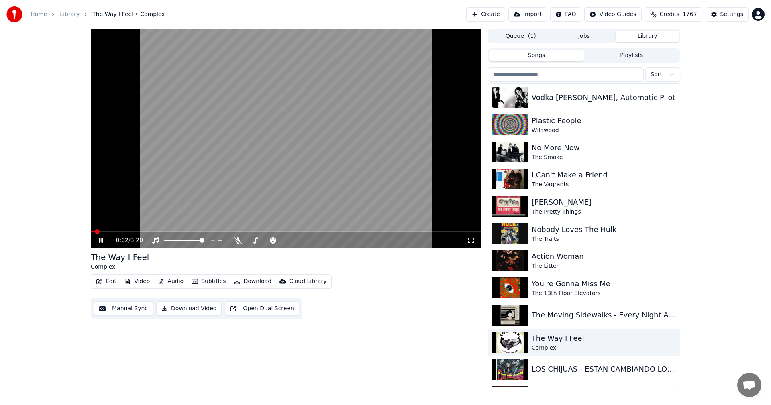
click at [474, 240] on icon at bounding box center [472, 241] width 6 height 6
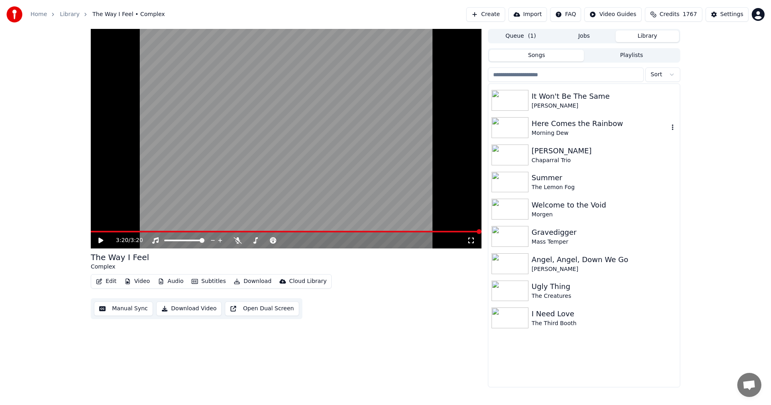
scroll to position [2893, 0]
click at [552, 131] on div "Morning Dew" at bounding box center [600, 133] width 137 height 8
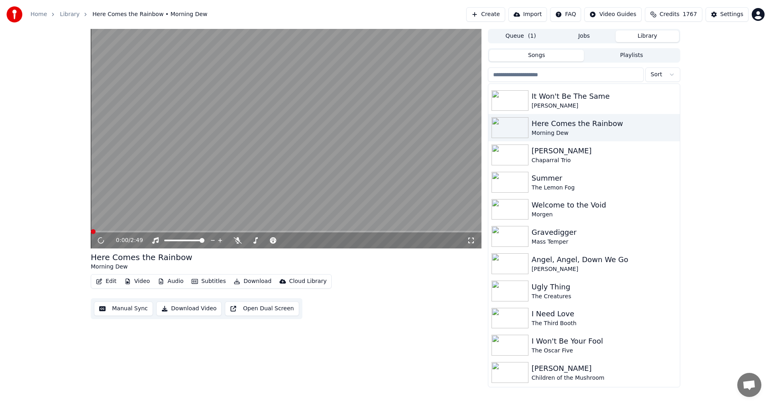
click at [476, 242] on div "0:00 / 2:49" at bounding box center [286, 241] width 385 height 8
click at [473, 242] on icon at bounding box center [471, 240] width 8 height 6
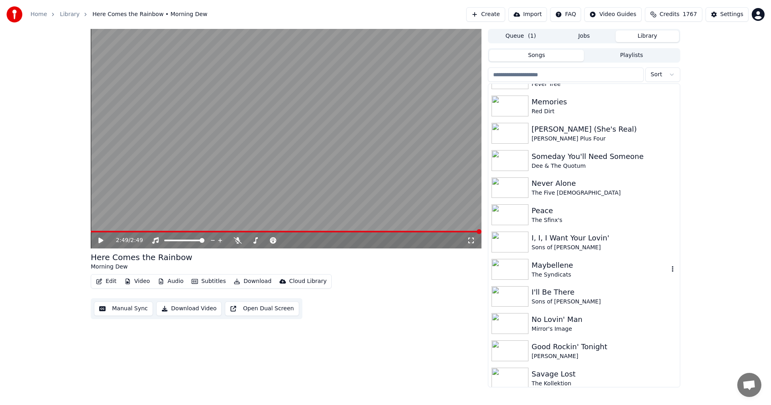
scroll to position [3255, 0]
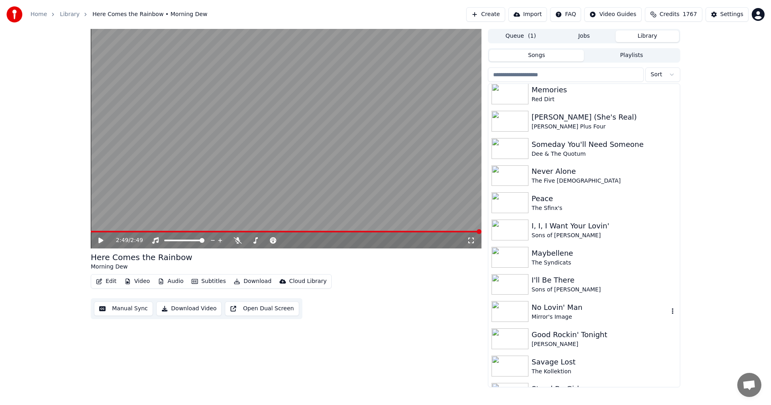
click at [563, 307] on div "No Lovin' Man" at bounding box center [600, 307] width 137 height 11
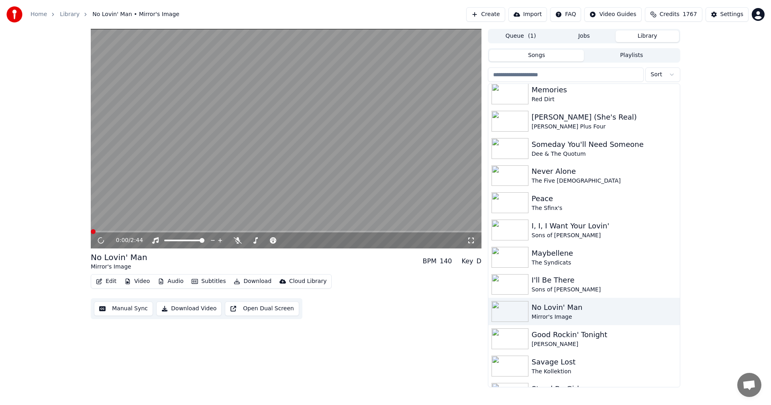
click at [474, 241] on icon at bounding box center [471, 240] width 8 height 6
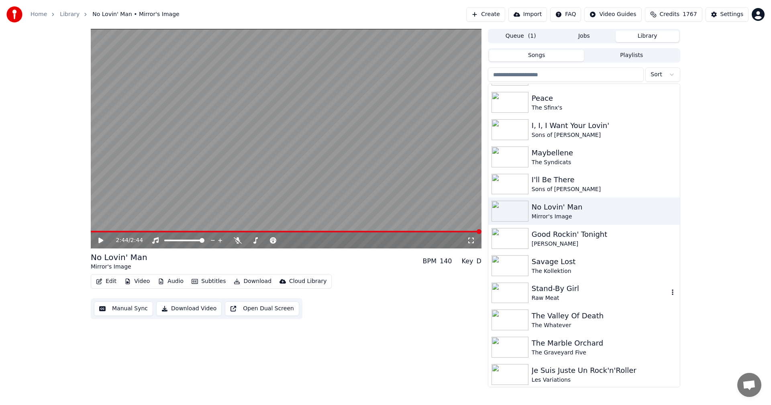
scroll to position [3375, 0]
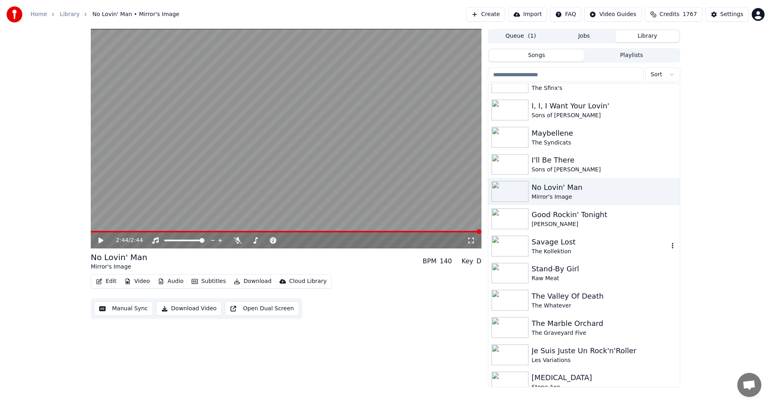
click at [558, 247] on div "Savage Lost" at bounding box center [600, 242] width 137 height 11
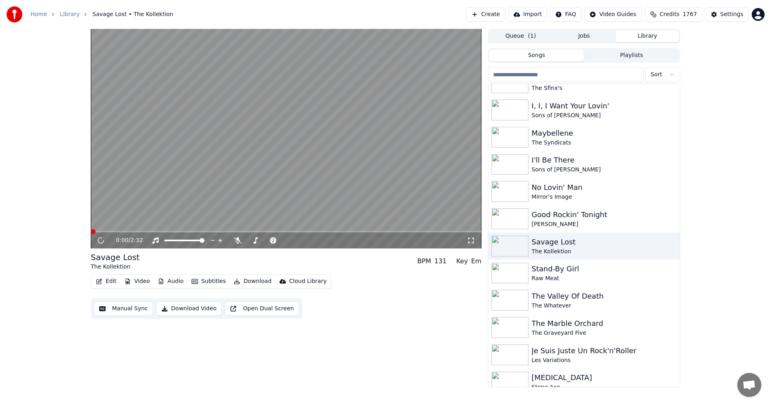
click at [471, 240] on icon at bounding box center [471, 240] width 8 height 6
click at [563, 299] on div "The Valley Of Death" at bounding box center [600, 296] width 137 height 11
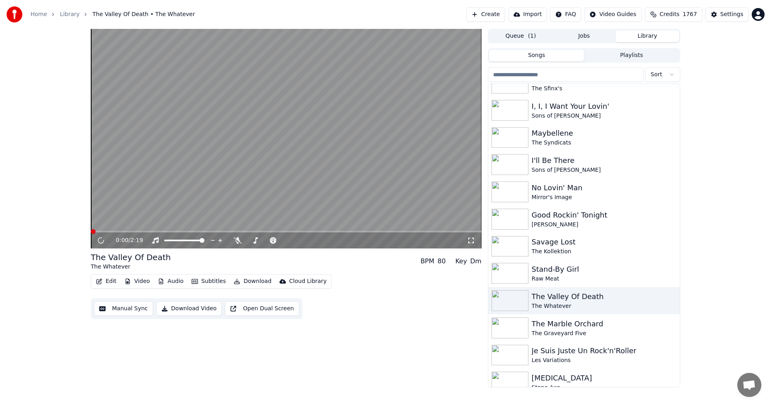
click at [471, 238] on icon at bounding box center [471, 240] width 8 height 6
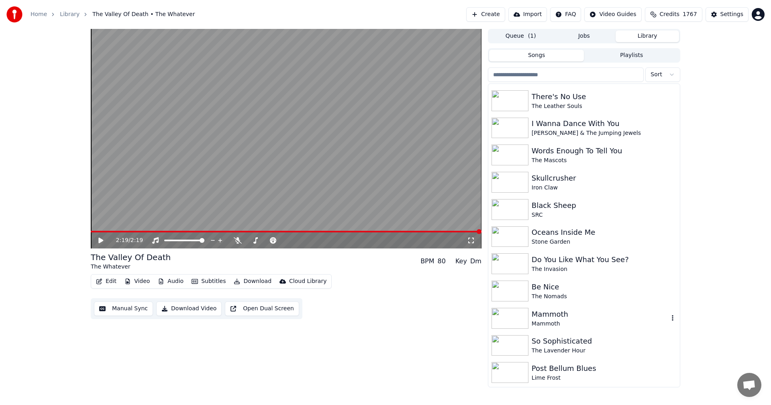
scroll to position [3938, 0]
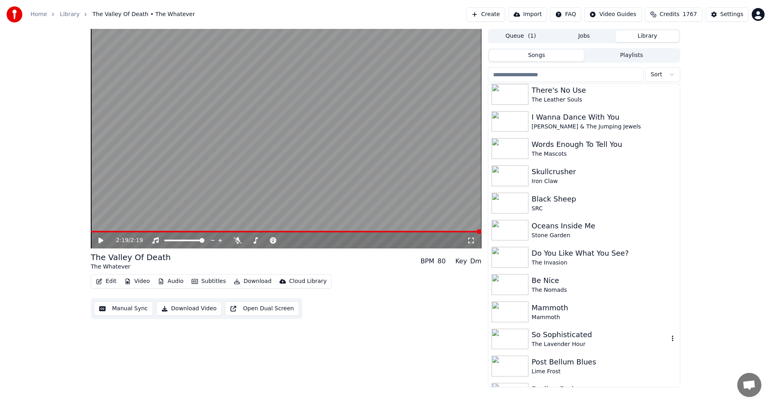
click at [563, 336] on div "So Sophisticated" at bounding box center [600, 334] width 137 height 11
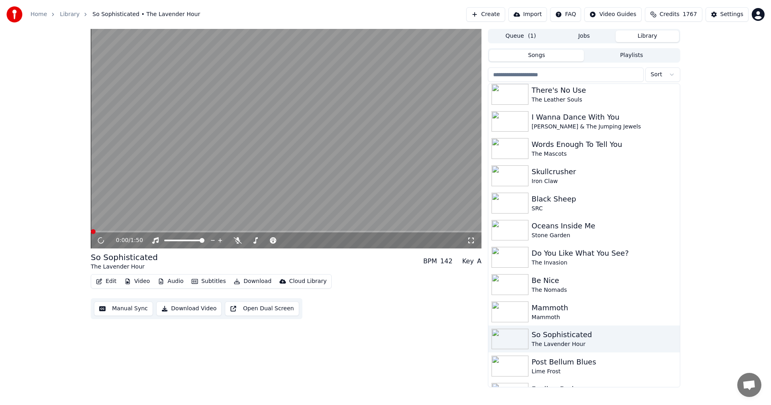
click at [469, 239] on icon at bounding box center [471, 240] width 8 height 6
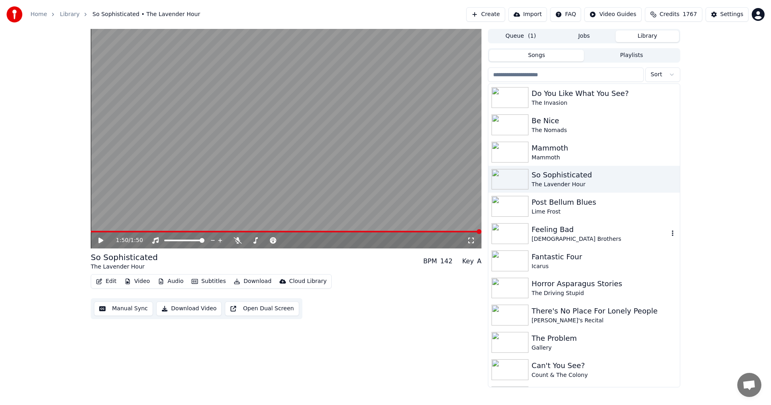
scroll to position [4098, 0]
click at [572, 255] on div "Fantastic Four" at bounding box center [600, 256] width 137 height 11
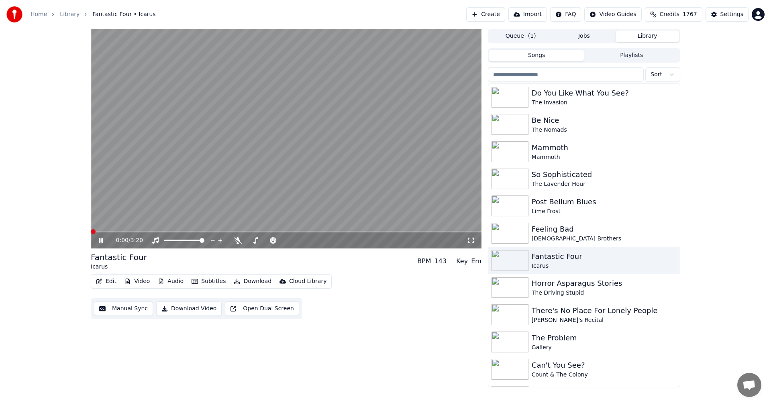
click at [470, 243] on icon at bounding box center [471, 240] width 8 height 6
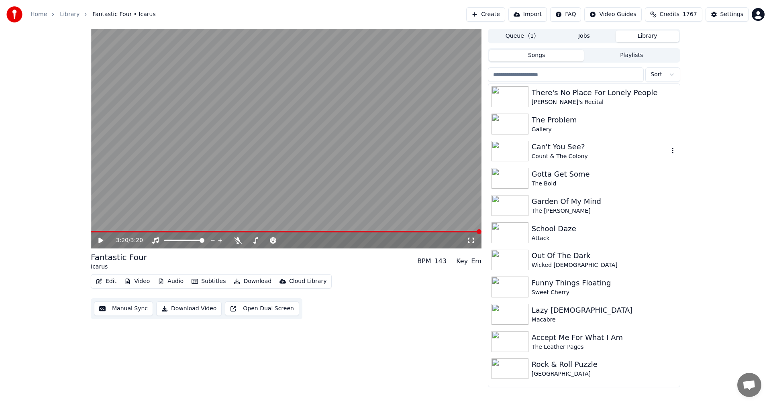
scroll to position [4339, 0]
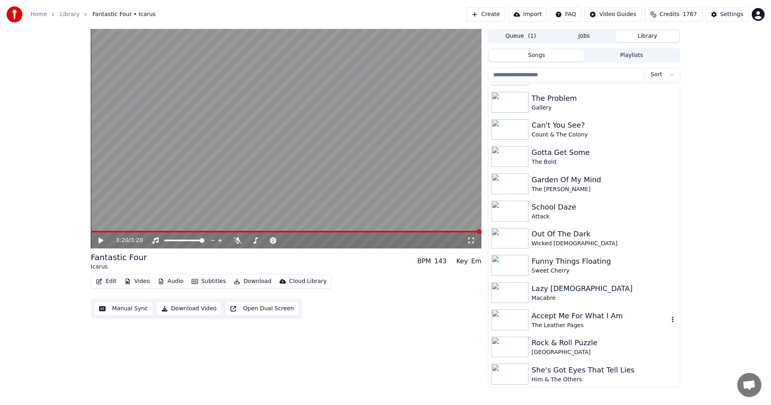
click at [606, 316] on div "Accept Me For What I Am" at bounding box center [600, 316] width 137 height 11
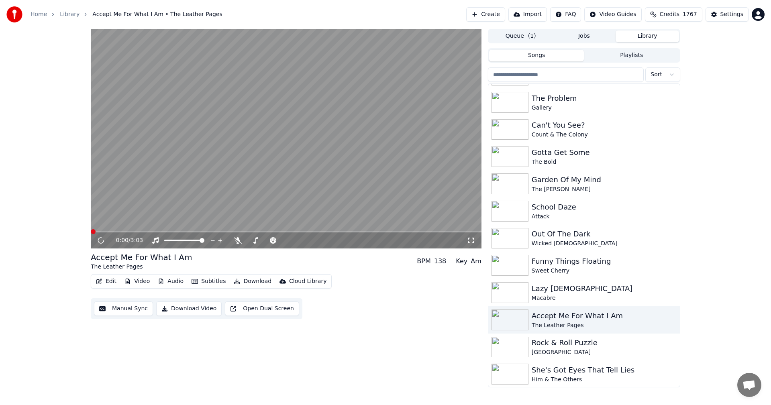
click at [472, 242] on icon at bounding box center [471, 240] width 8 height 6
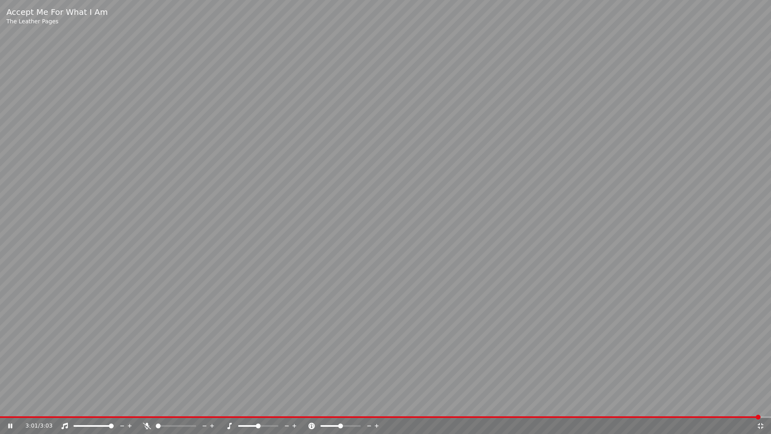
click at [762, 405] on icon at bounding box center [761, 426] width 8 height 6
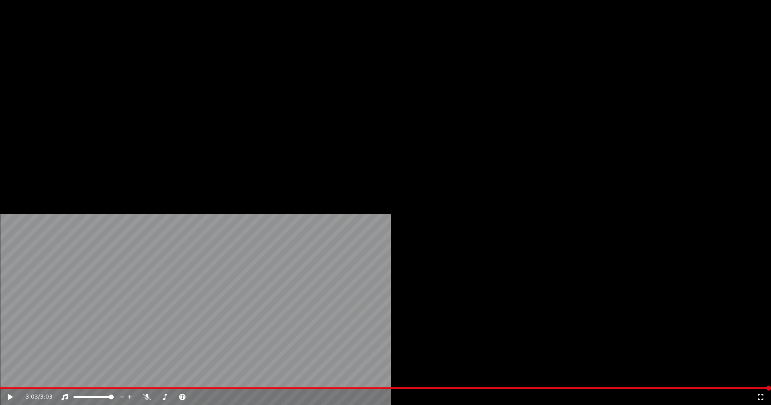
scroll to position [4420, 0]
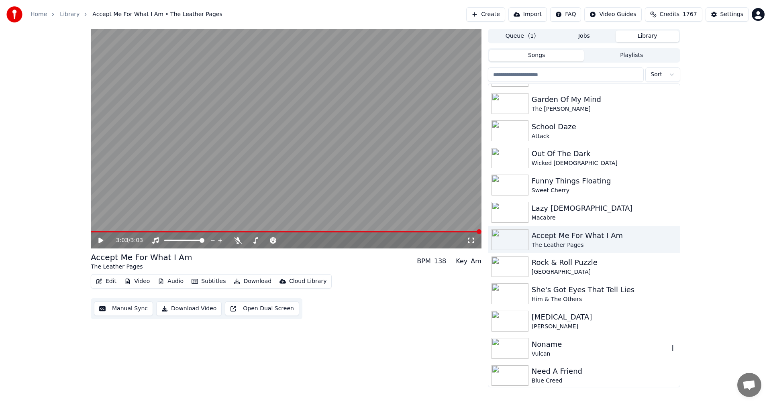
click at [553, 346] on div "Noname" at bounding box center [600, 344] width 137 height 11
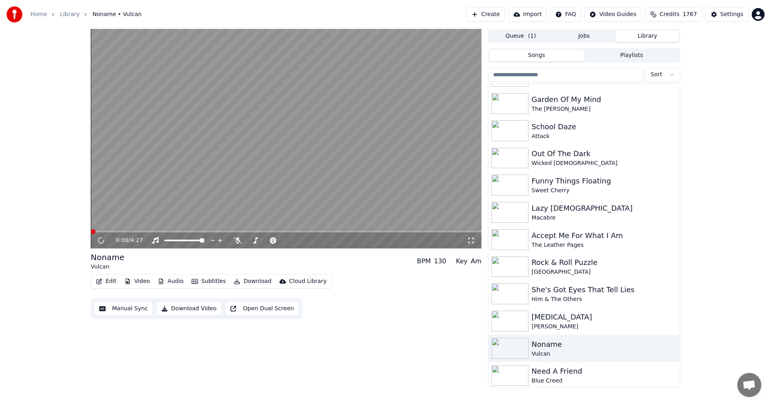
click at [473, 241] on icon at bounding box center [471, 240] width 8 height 6
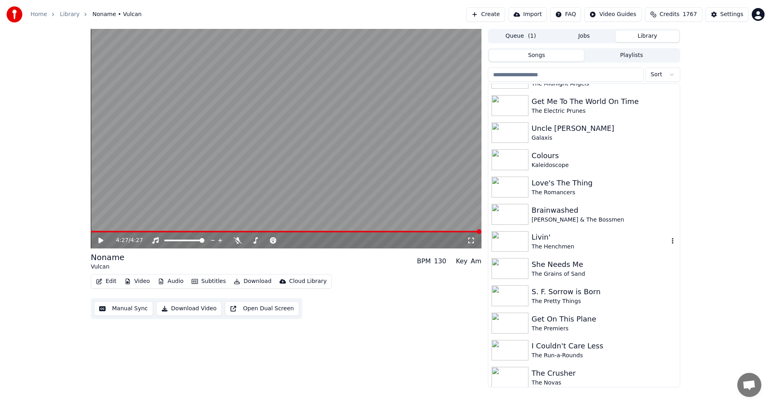
scroll to position [5215, 0]
